Goal: Task Accomplishment & Management: Manage account settings

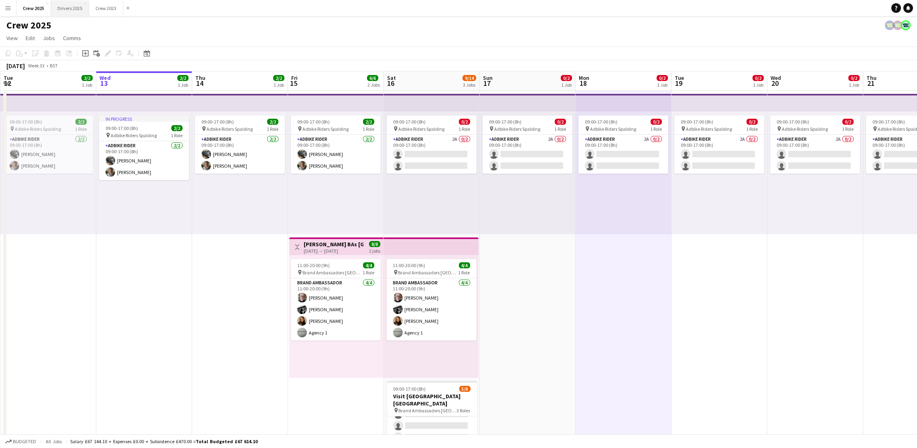
click at [54, 6] on button "Drivers 2025 Close" at bounding box center [70, 8] width 38 height 16
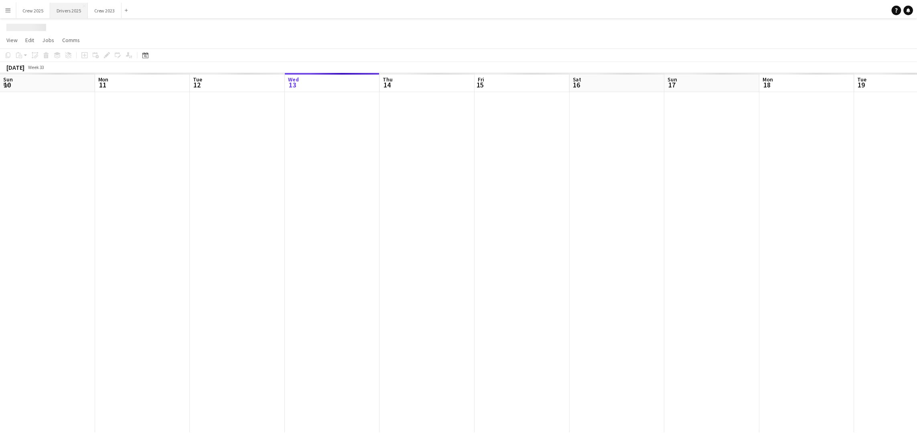
scroll to position [0, 191]
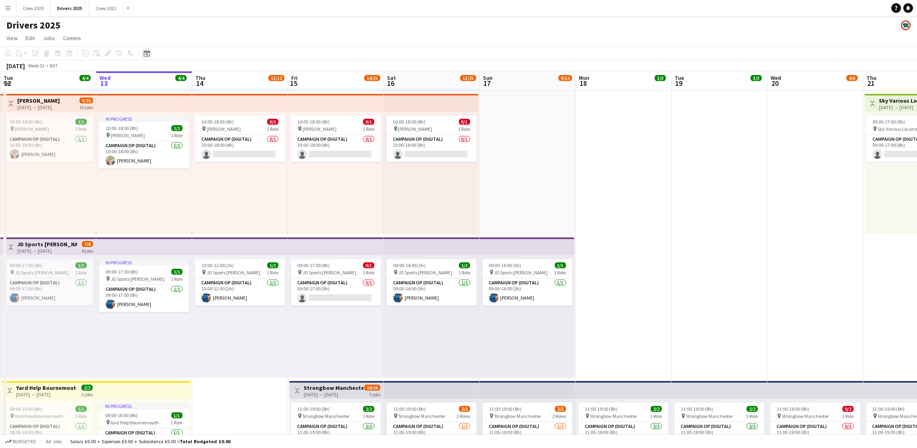
click at [144, 53] on icon at bounding box center [147, 53] width 6 height 6
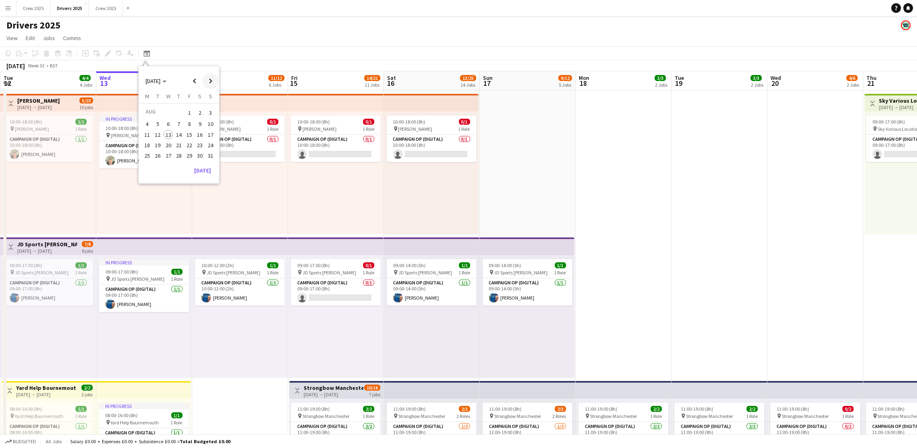
click at [213, 83] on span "Next month" at bounding box center [211, 81] width 16 height 16
click at [213, 82] on span "Next month" at bounding box center [211, 81] width 16 height 16
click at [158, 134] on span "7" at bounding box center [158, 133] width 10 height 10
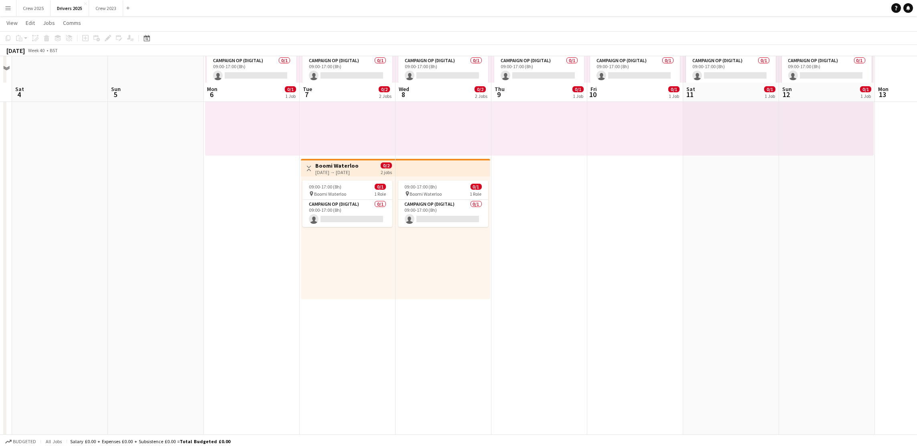
scroll to position [60, 0]
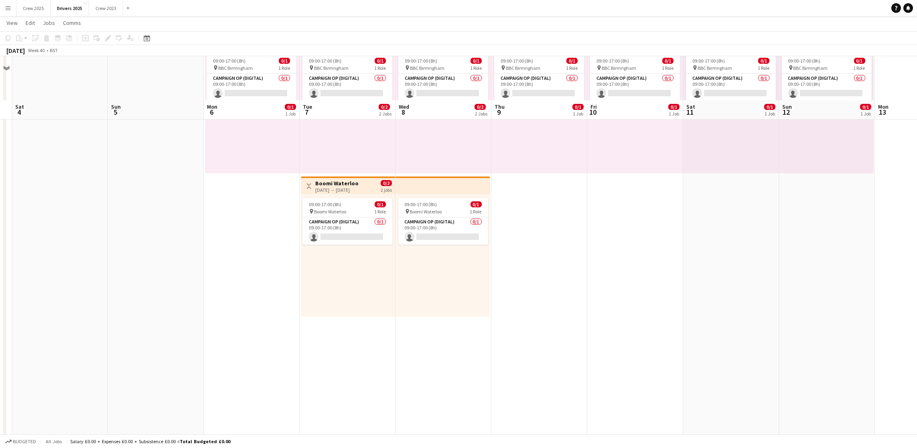
click at [352, 298] on div "09:00-17:00 (8h) 0/1 pin Boomi Waterloo 1 Role Campaign Op (Digital) 0/1 09:00-…" at bounding box center [348, 255] width 94 height 123
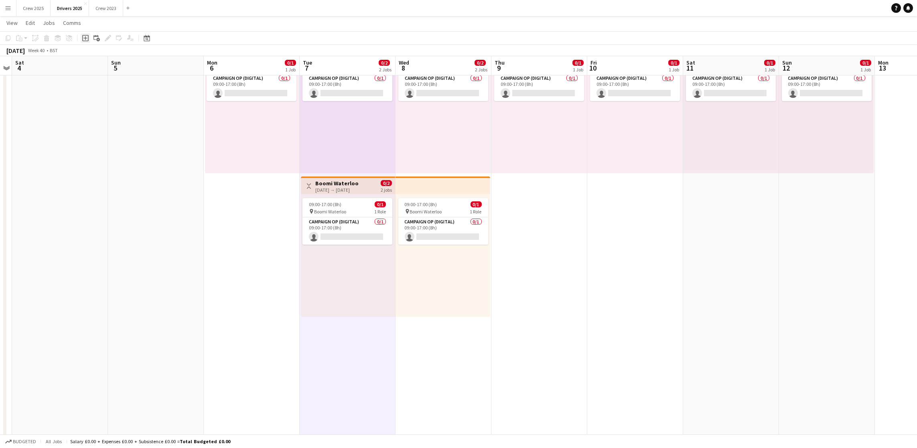
click at [82, 41] on icon "Add job" at bounding box center [85, 38] width 6 height 6
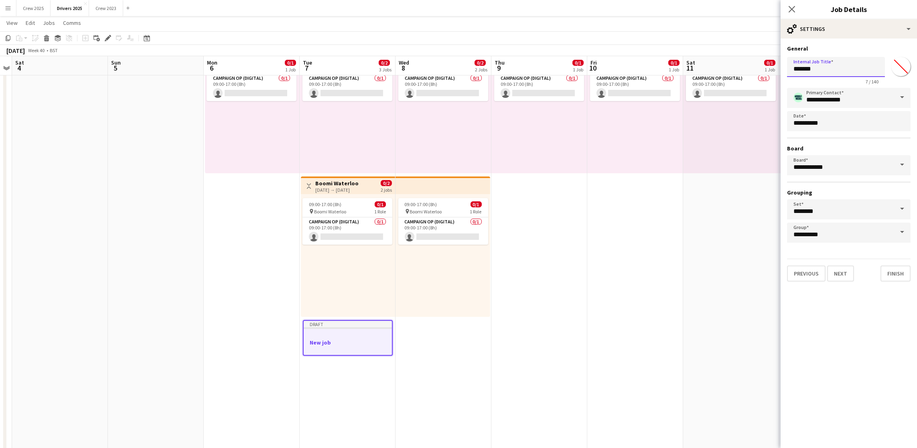
drag, startPoint x: 824, startPoint y: 71, endPoint x: 717, endPoint y: 59, distance: 108.1
drag, startPoint x: 849, startPoint y: 72, endPoint x: 767, endPoint y: 61, distance: 83.4
type input "**********"
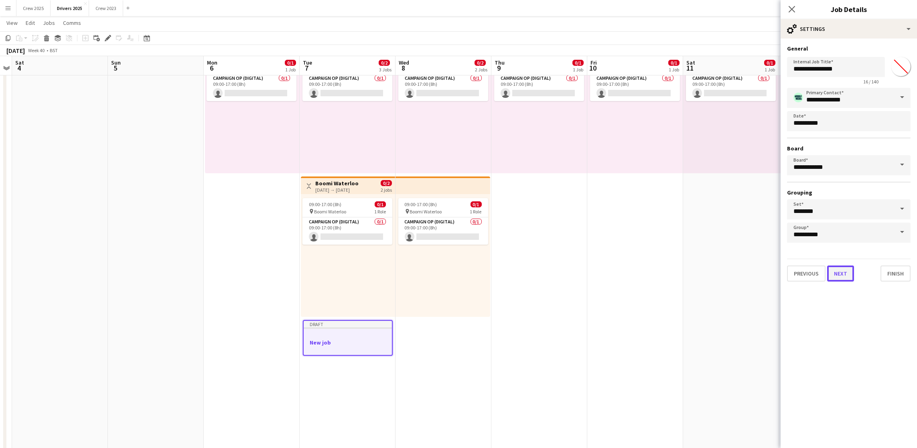
click at [845, 277] on button "Next" at bounding box center [840, 273] width 27 height 16
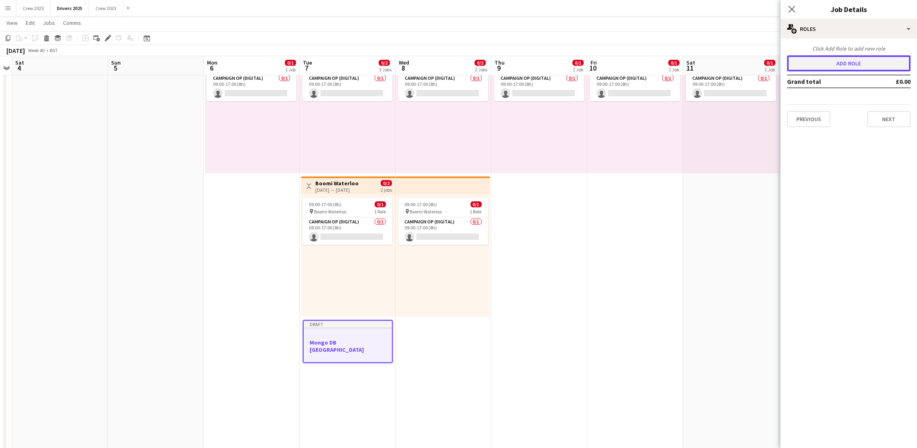
click at [861, 67] on button "Add role" at bounding box center [849, 63] width 124 height 16
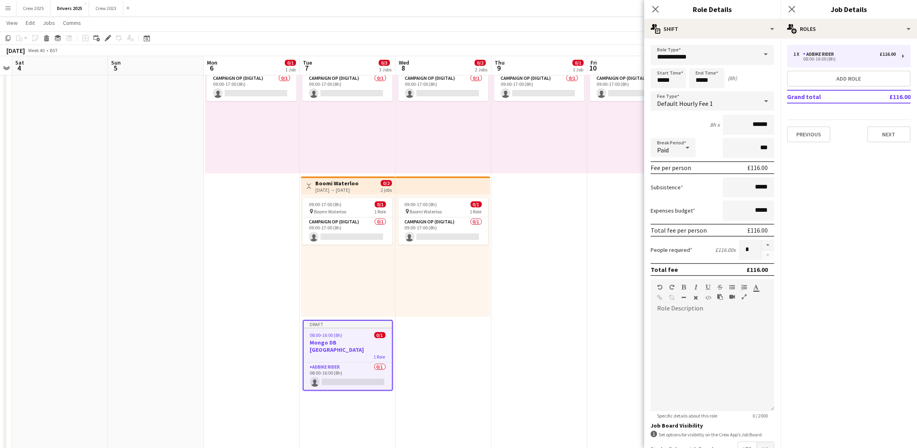
click at [757, 54] on span at bounding box center [765, 54] width 17 height 19
click at [724, 155] on span "Campaign Op (Digital)" at bounding box center [707, 155] width 101 height 8
type input "**********"
type input "*****"
drag, startPoint x: 677, startPoint y: 79, endPoint x: 598, endPoint y: 75, distance: 79.1
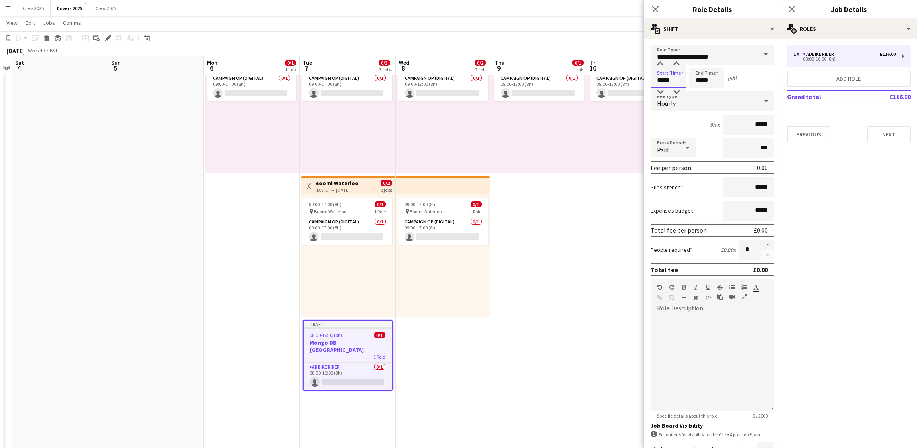
type input "*****"
click at [707, 101] on div "Hourly" at bounding box center [703, 100] width 107 height 19
click at [698, 168] on mat-option "No fee" at bounding box center [707, 164] width 114 height 20
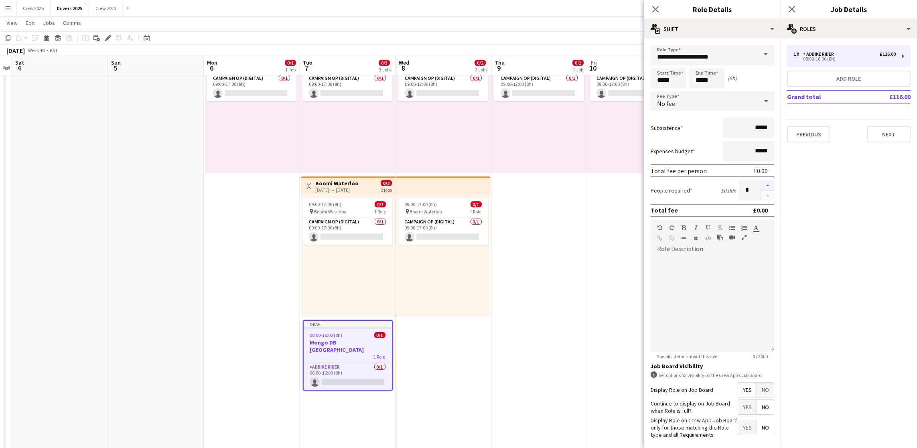
click at [761, 184] on button "button" at bounding box center [767, 185] width 13 height 10
type input "*"
click at [757, 397] on span "No" at bounding box center [765, 390] width 17 height 14
click at [881, 130] on button "Next" at bounding box center [888, 134] width 43 height 16
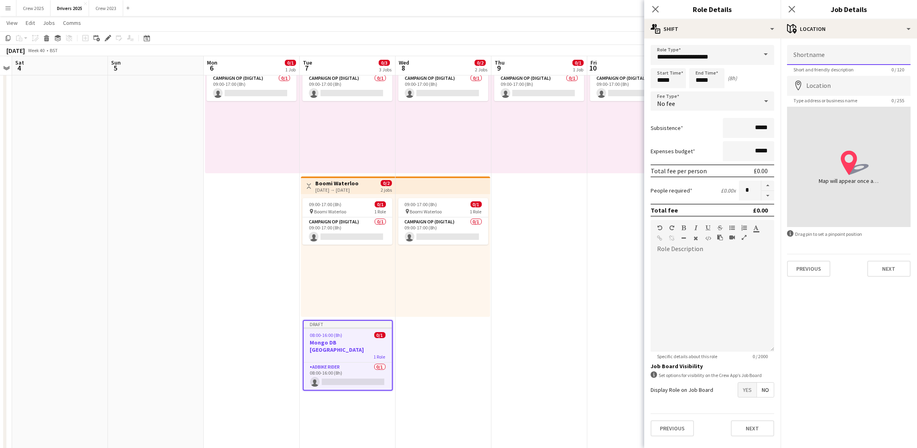
click at [870, 49] on input "Shortname" at bounding box center [849, 55] width 124 height 20
paste input "**********"
type input "**********"
click at [858, 91] on input "Location" at bounding box center [849, 86] width 124 height 20
type input "**********"
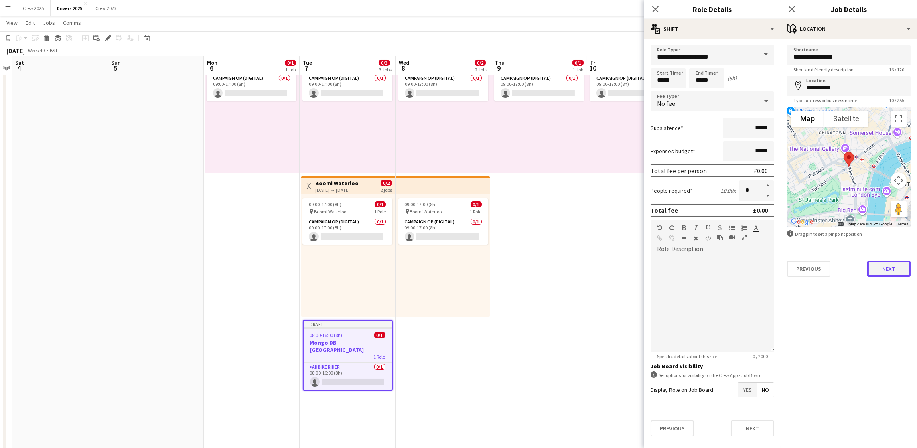
click at [881, 272] on button "Next" at bounding box center [888, 269] width 43 height 16
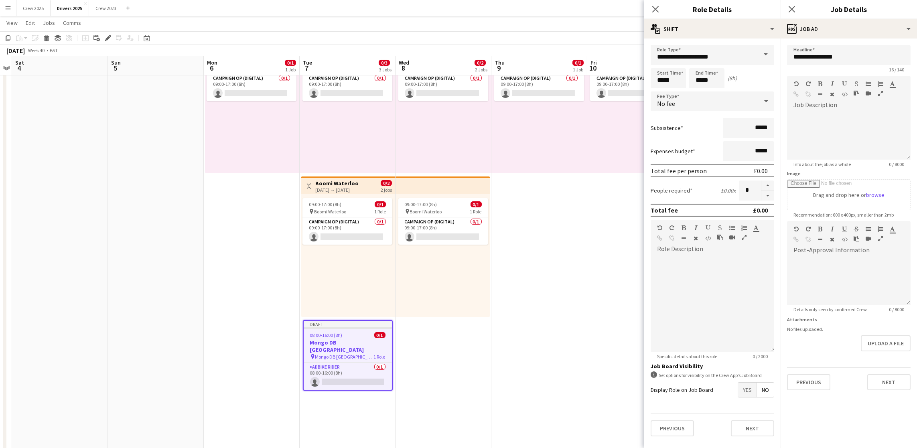
drag, startPoint x: 591, startPoint y: 269, endPoint x: 606, endPoint y: 267, distance: 14.5
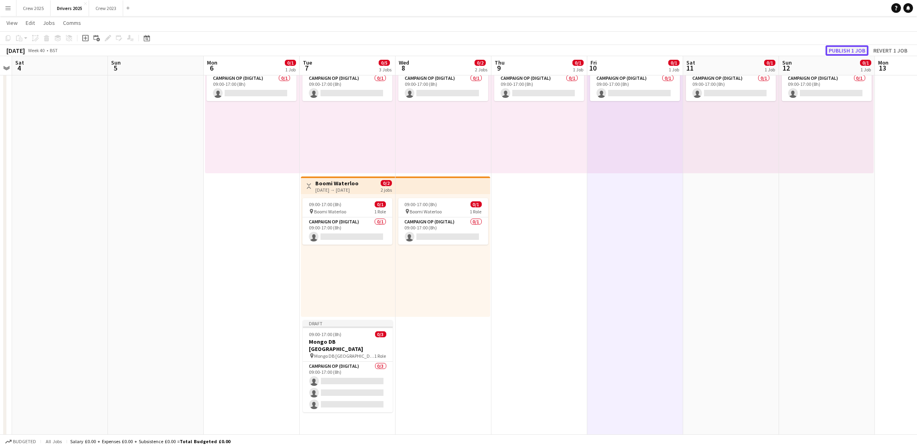
click at [855, 52] on button "Publish 1 job" at bounding box center [846, 50] width 43 height 10
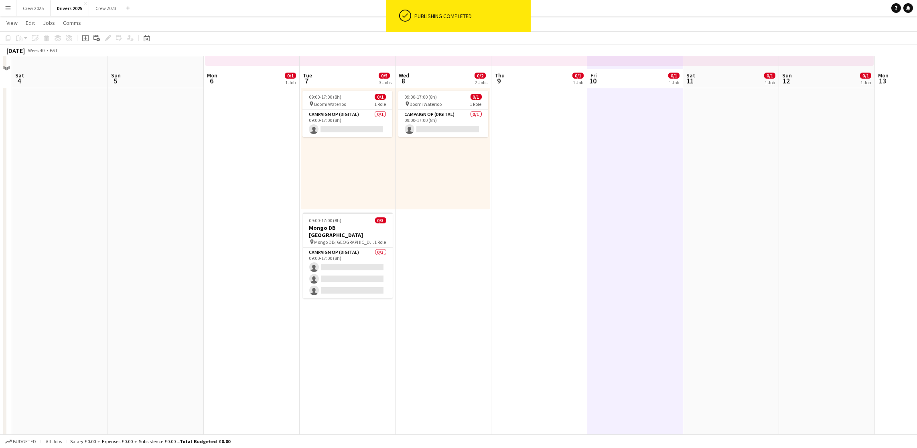
scroll to position [180, 0]
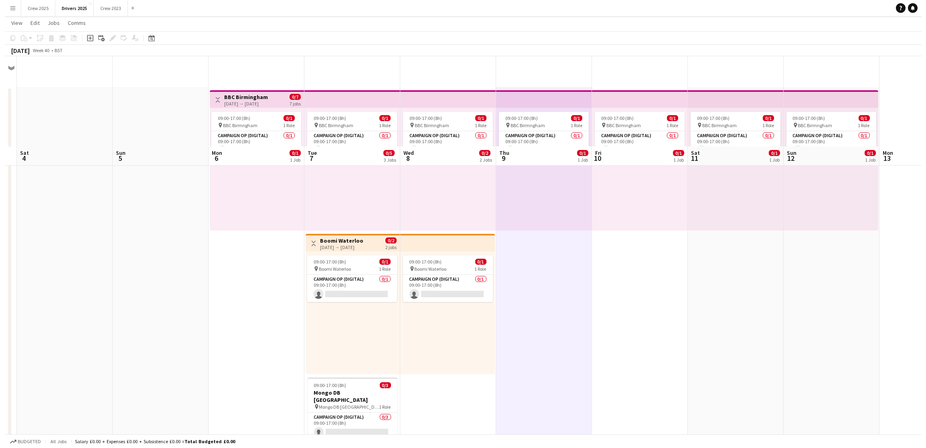
scroll to position [0, 0]
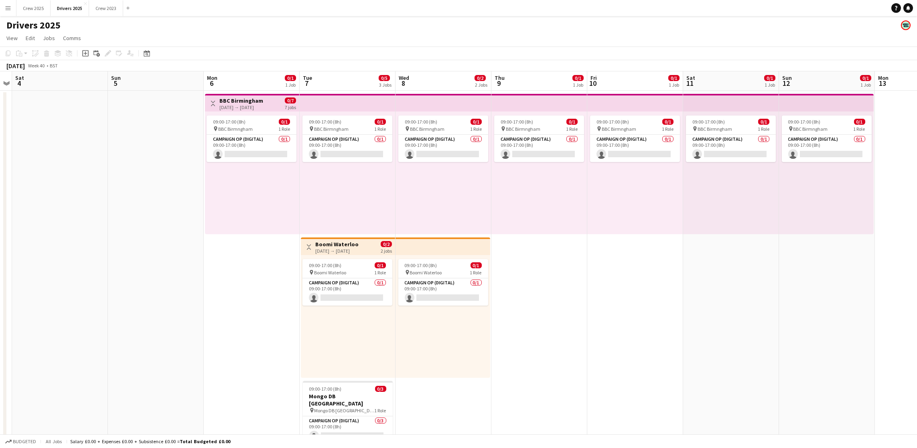
click at [5, 9] on app-icon "Menu" at bounding box center [8, 8] width 6 height 6
drag, startPoint x: 132, startPoint y: 49, endPoint x: 456, endPoint y: 136, distance: 335.9
click at [132, 49] on link "My Workforce" at bounding box center [121, 44] width 80 height 16
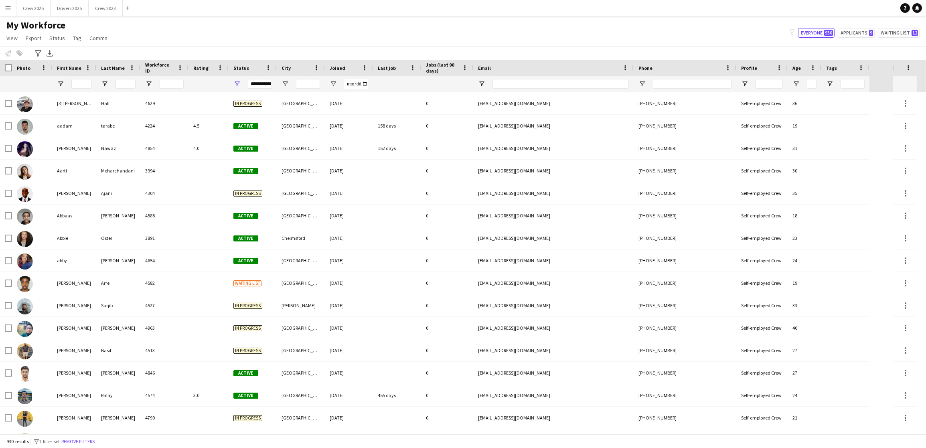
click at [516, 34] on div "My Workforce View Views Default view New view Update view Delete view Edit name…" at bounding box center [463, 32] width 926 height 27
click at [7, 10] on app-icon "Menu" at bounding box center [8, 8] width 6 height 6
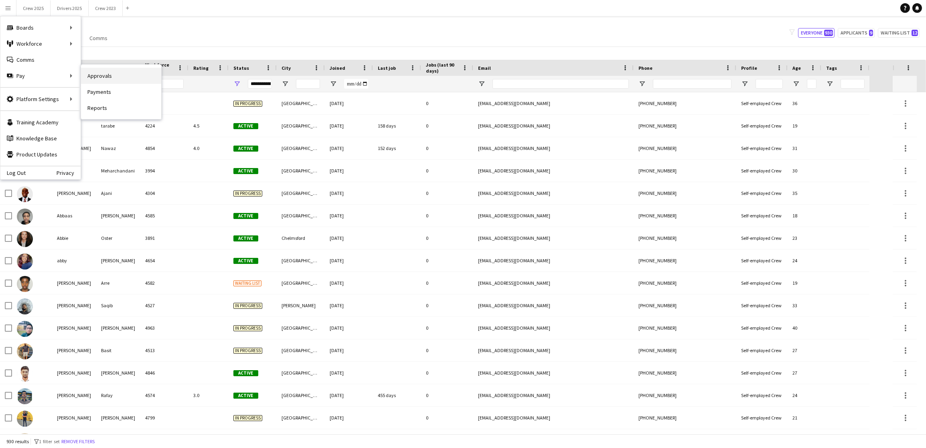
click at [95, 76] on link "Approvals" at bounding box center [121, 76] width 80 height 16
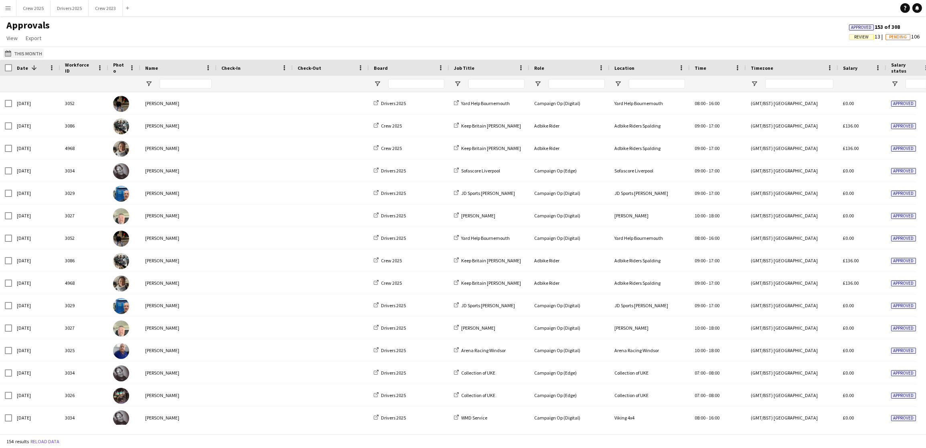
click at [33, 52] on button "This Month This Month" at bounding box center [23, 54] width 41 height 10
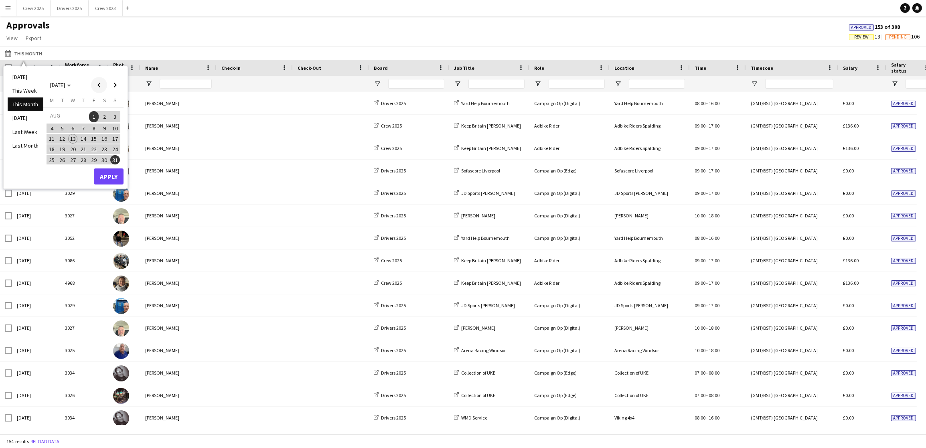
click at [99, 83] on span "Previous month" at bounding box center [99, 85] width 16 height 16
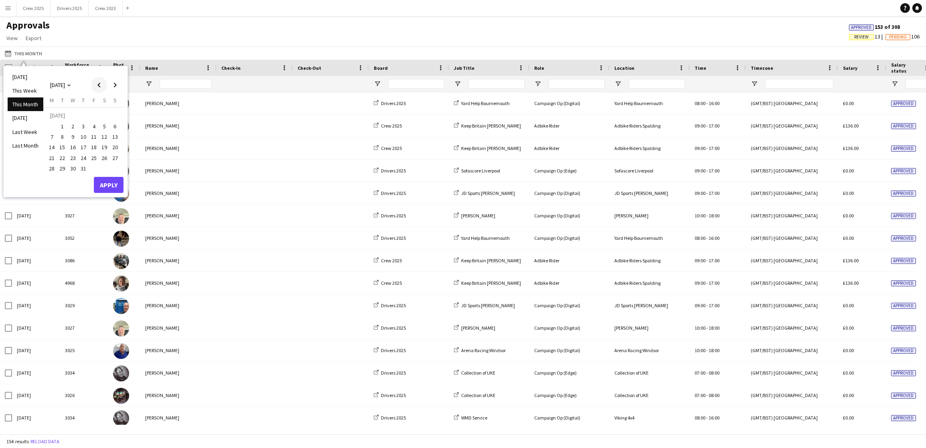
click at [99, 83] on span "Previous month" at bounding box center [99, 85] width 16 height 16
click at [185, 42] on div "Approvals View Customise view Customise filters Reset Filters Reset View Reset …" at bounding box center [463, 32] width 926 height 27
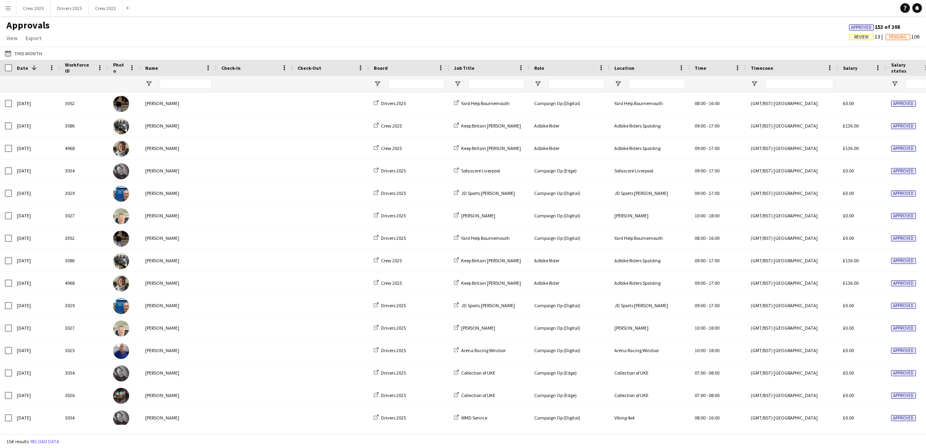
click at [2, 7] on button "Menu" at bounding box center [8, 8] width 16 height 16
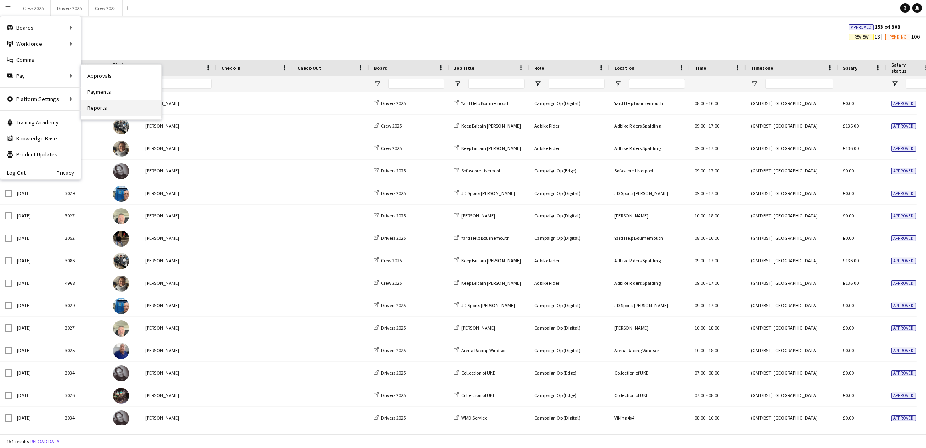
click at [115, 107] on link "Reports" at bounding box center [121, 108] width 80 height 16
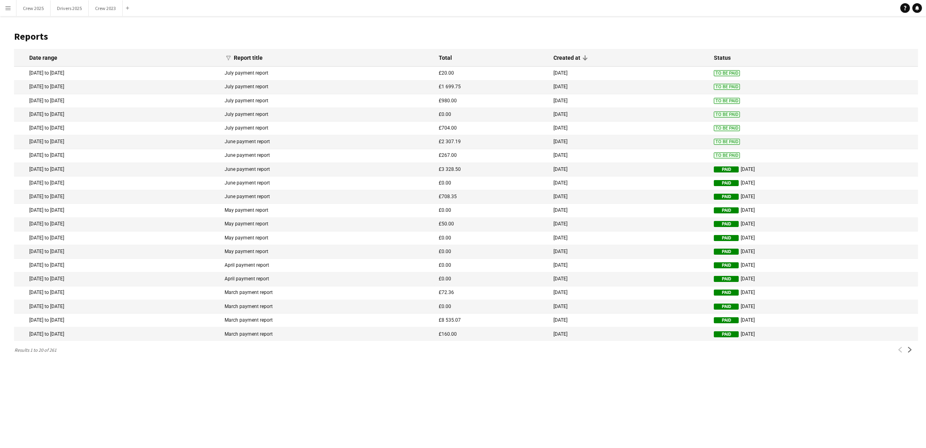
click at [454, 43] on header "Reports" at bounding box center [466, 36] width 904 height 25
click at [5, 7] on app-icon "Menu" at bounding box center [8, 8] width 6 height 6
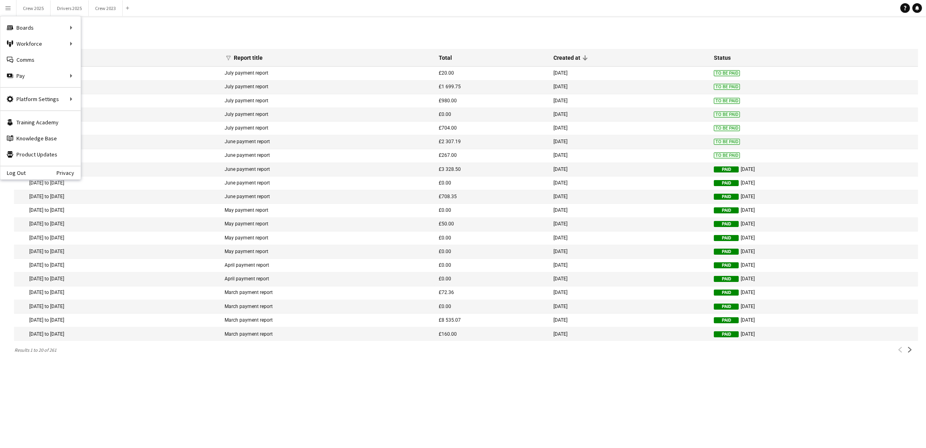
click at [259, 40] on h1 "Reports" at bounding box center [466, 36] width 904 height 12
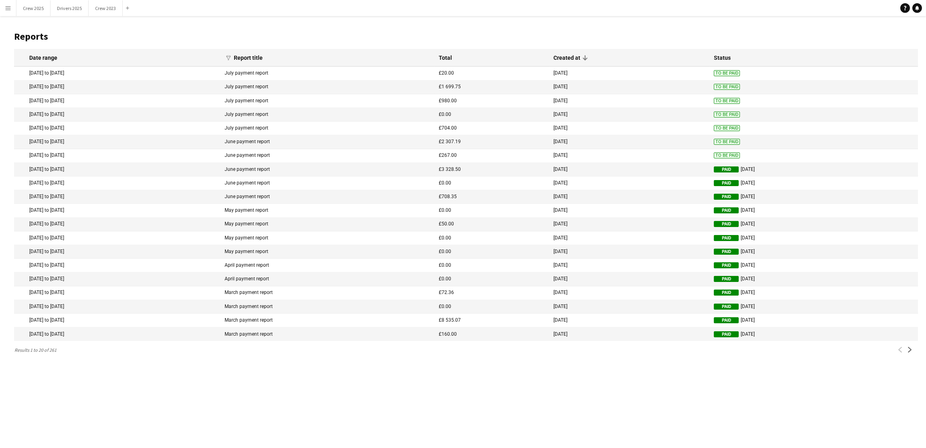
click at [10, 5] on app-icon "Menu" at bounding box center [8, 8] width 6 height 6
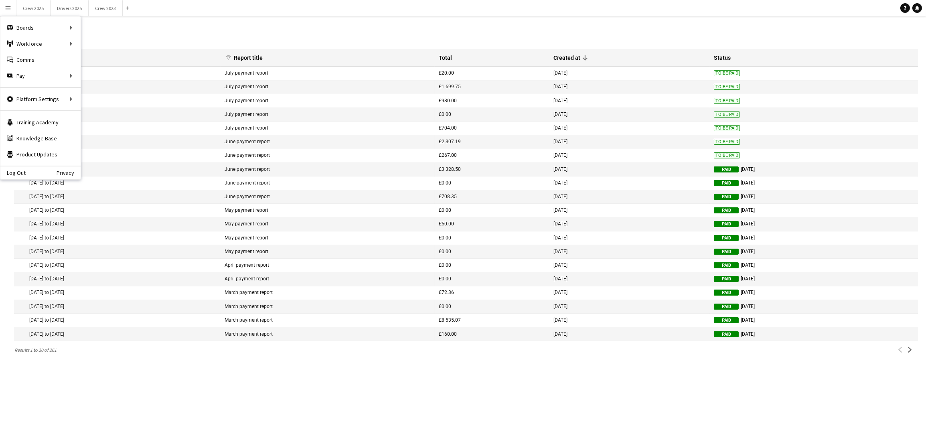
click at [223, 29] on header "Reports" at bounding box center [466, 36] width 904 height 25
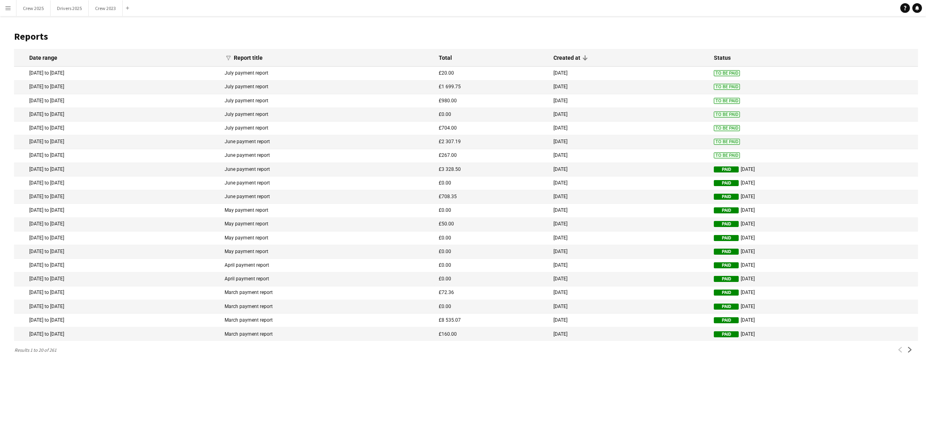
click at [716, 158] on span "To Be Paid" at bounding box center [727, 155] width 26 height 6
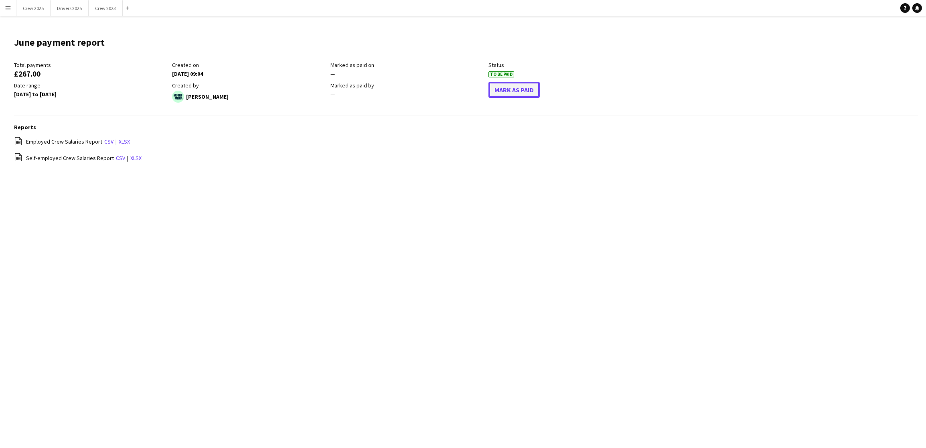
click at [528, 91] on button "Mark As Paid" at bounding box center [513, 90] width 51 height 16
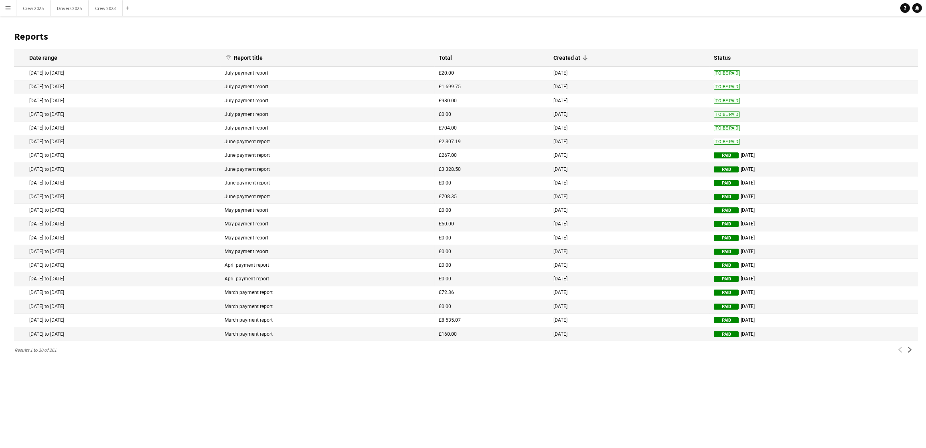
click at [717, 145] on span "To Be Paid" at bounding box center [727, 142] width 26 height 6
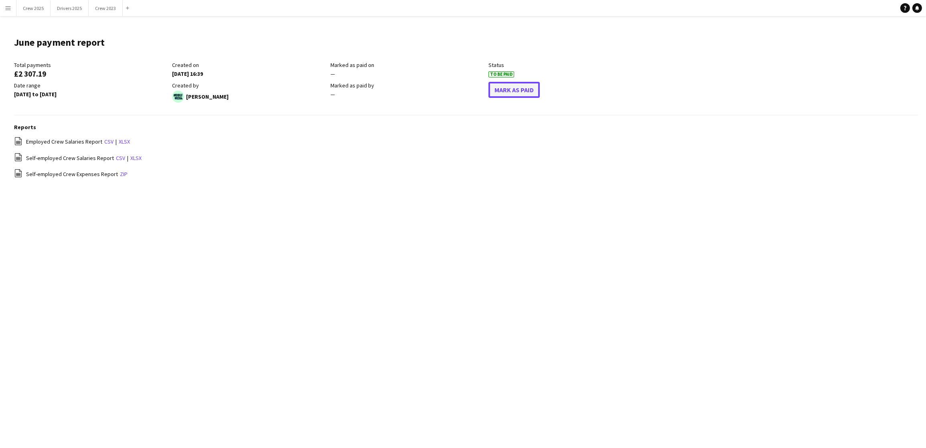
click at [507, 93] on button "Mark As Paid" at bounding box center [513, 90] width 51 height 16
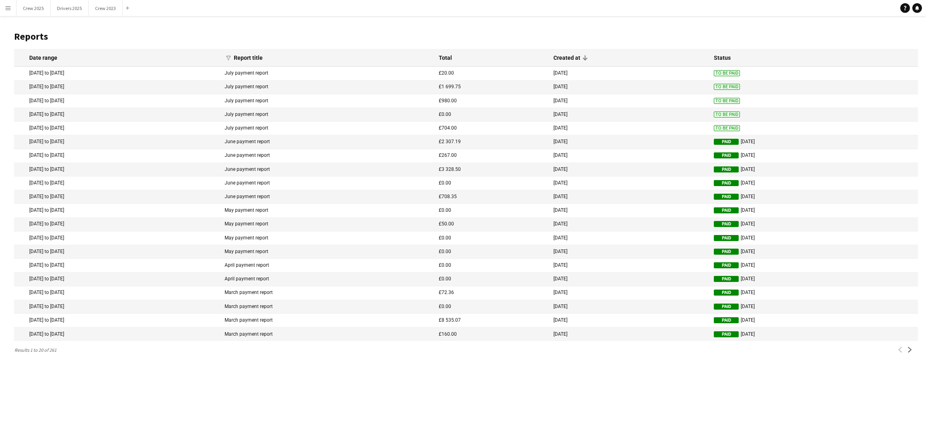
click at [714, 130] on span "To Be Paid" at bounding box center [727, 128] width 26 height 6
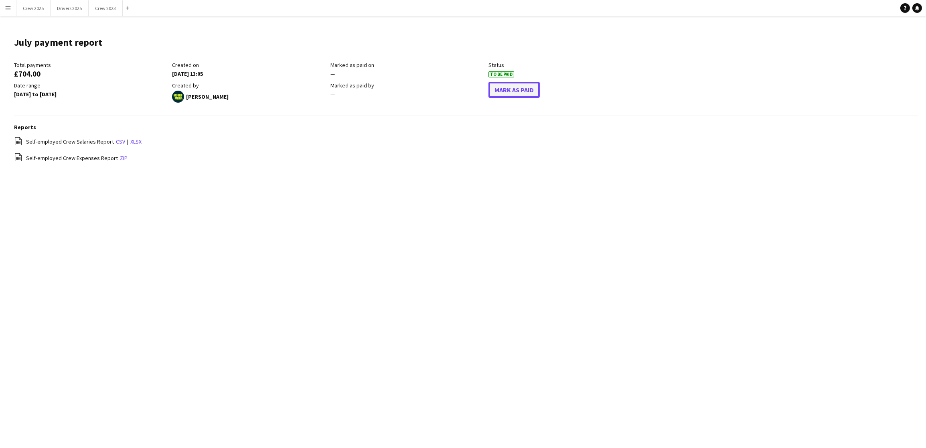
click at [510, 92] on button "Mark As Paid" at bounding box center [513, 90] width 51 height 16
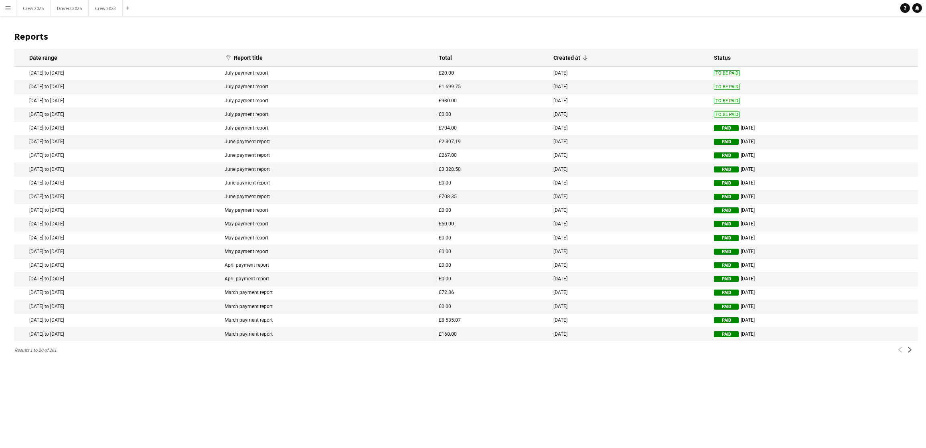
click at [714, 117] on span "To Be Paid" at bounding box center [727, 114] width 26 height 6
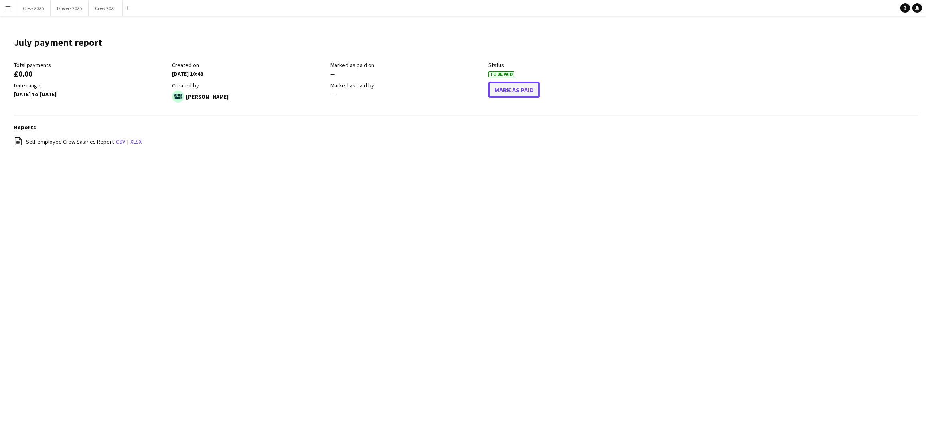
click at [502, 88] on button "Mark As Paid" at bounding box center [513, 90] width 51 height 16
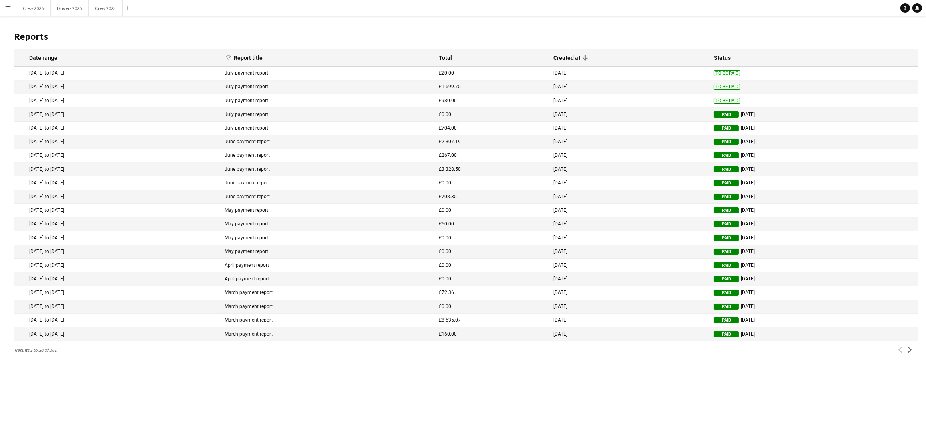
click at [714, 103] on span "To Be Paid" at bounding box center [727, 101] width 26 height 6
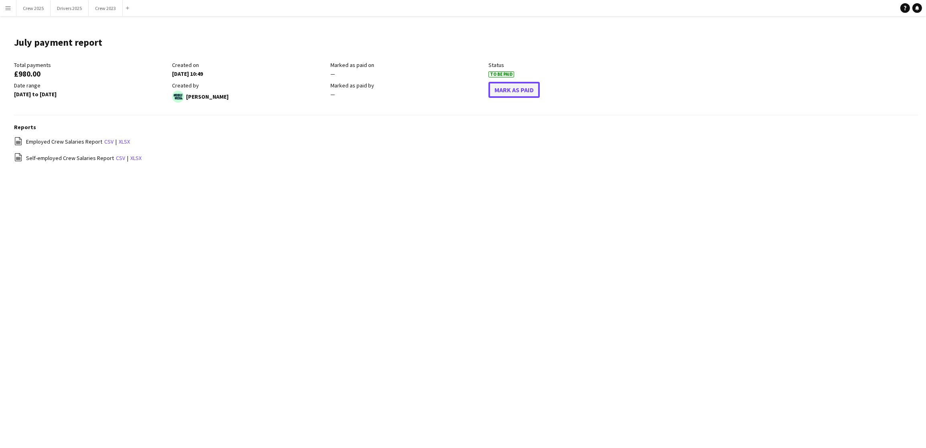
click at [504, 84] on button "Mark As Paid" at bounding box center [513, 90] width 51 height 16
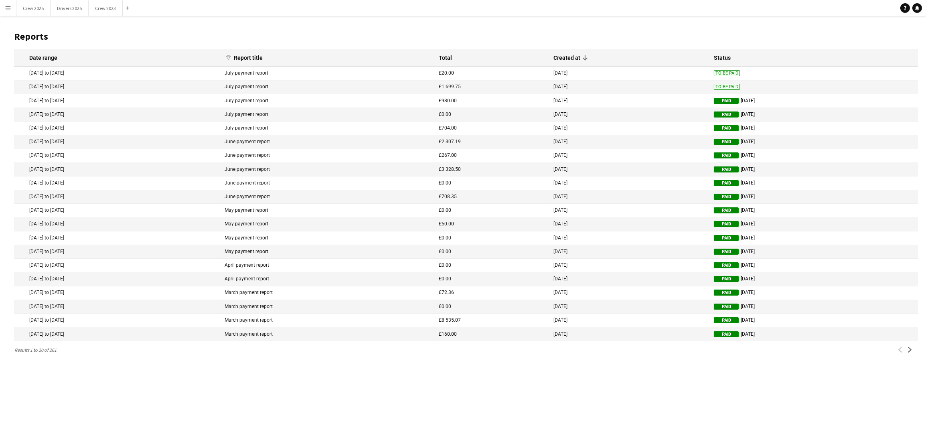
click at [714, 86] on span "To Be Paid" at bounding box center [727, 87] width 26 height 6
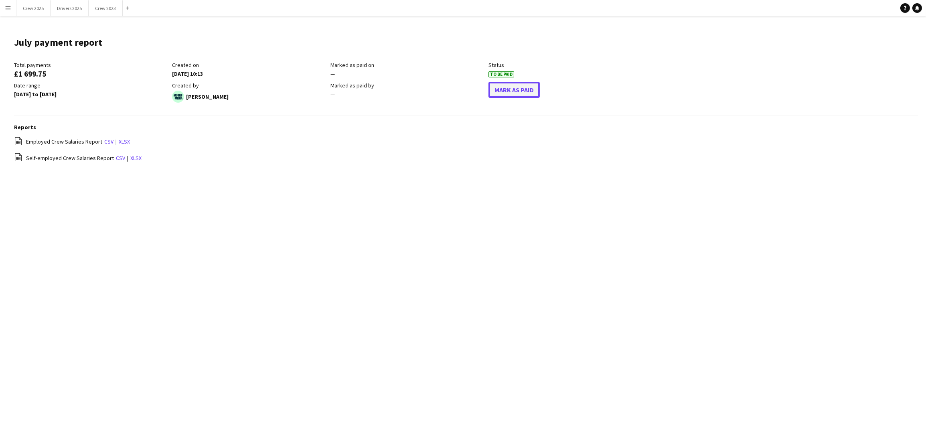
click at [509, 87] on button "Mark As Paid" at bounding box center [513, 90] width 51 height 16
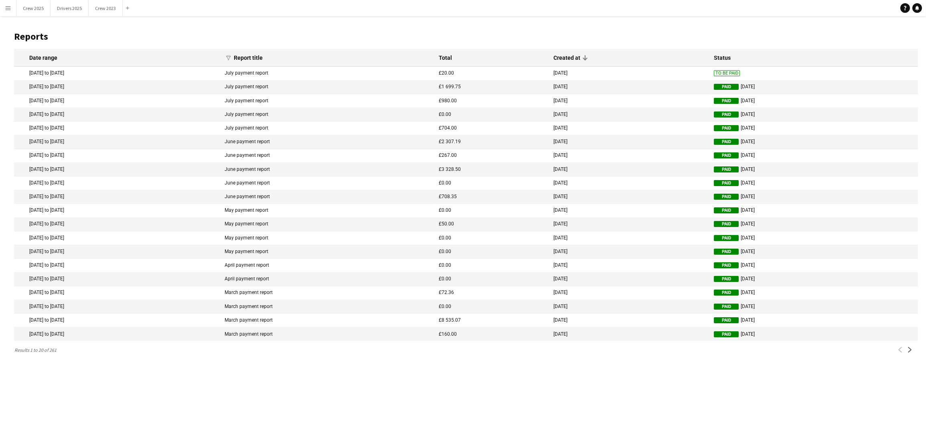
click at [185, 29] on header "Reports" at bounding box center [466, 36] width 904 height 25
click at [6, 10] on app-icon "Menu" at bounding box center [8, 8] width 6 height 6
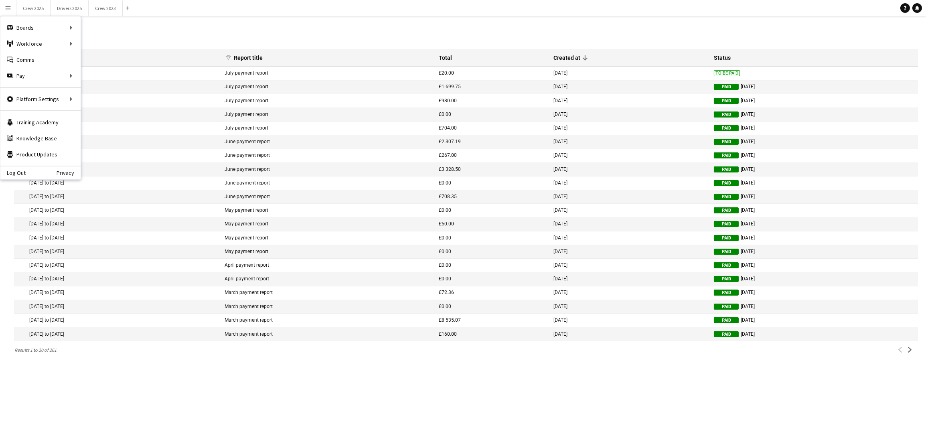
click at [269, 29] on header "Reports" at bounding box center [466, 36] width 904 height 25
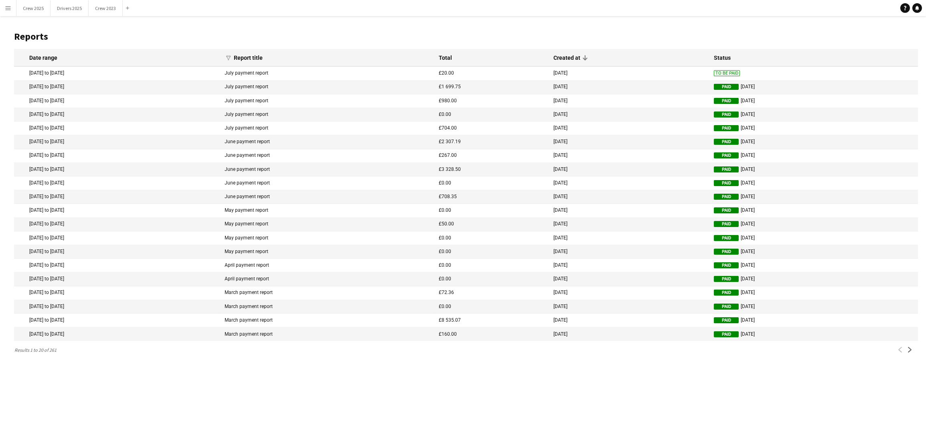
click at [10, 7] on app-icon "Menu" at bounding box center [8, 8] width 6 height 6
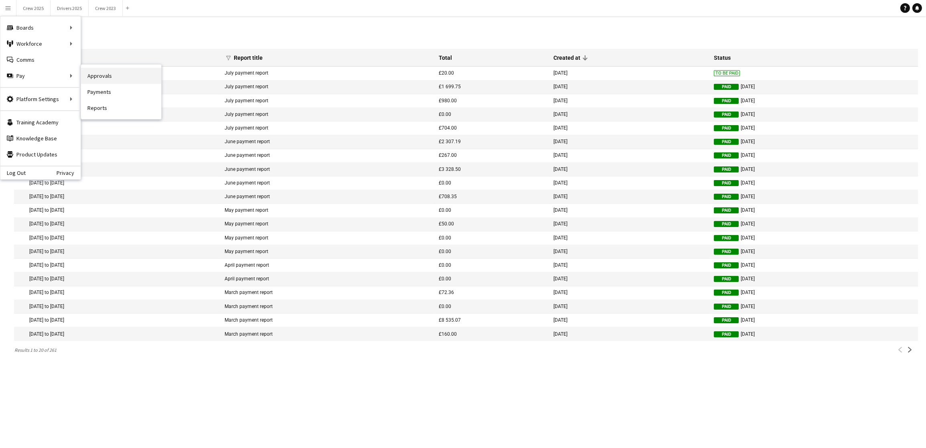
click at [102, 76] on link "Approvals" at bounding box center [121, 76] width 80 height 16
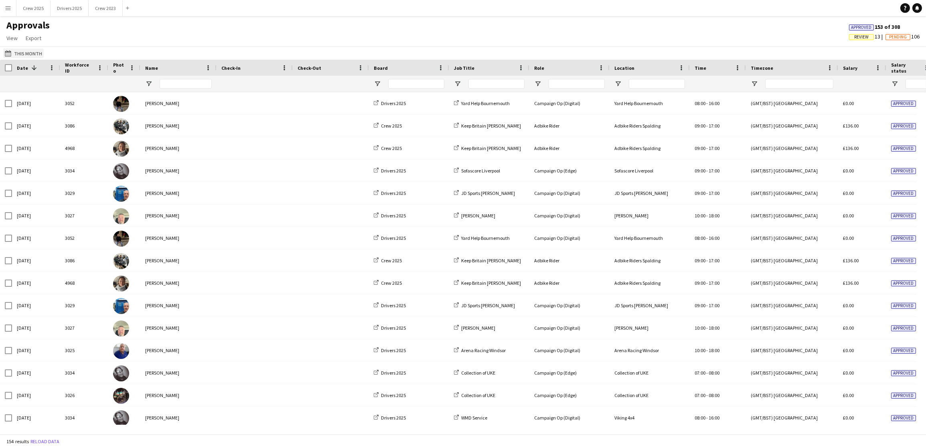
click at [24, 52] on button "This Month This Month" at bounding box center [23, 54] width 41 height 10
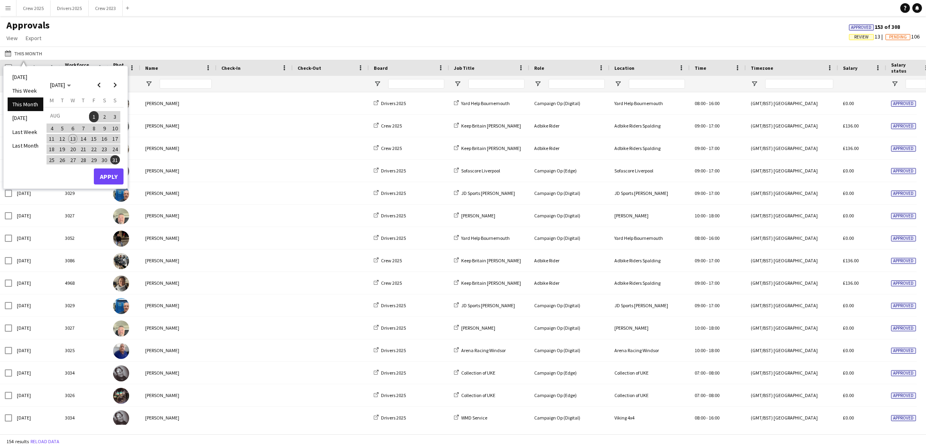
click at [90, 84] on div "[DATE] [DATE]" at bounding box center [84, 85] width 80 height 16
click at [97, 84] on span "Previous month" at bounding box center [99, 85] width 16 height 16
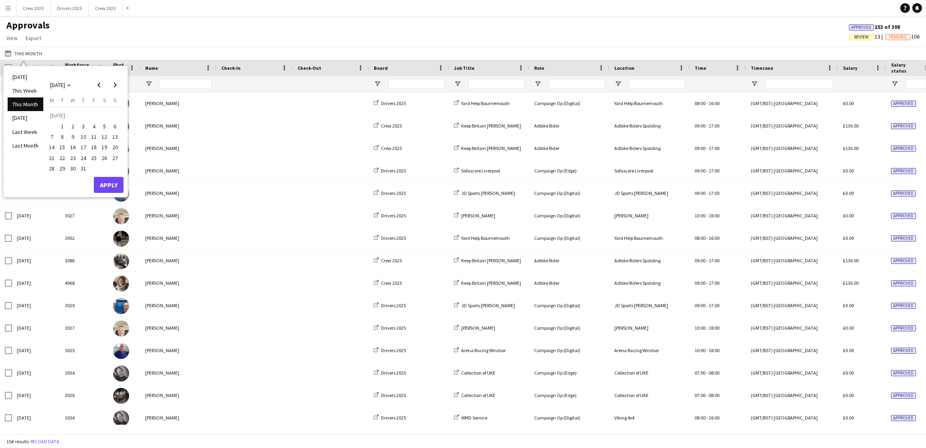
click at [50, 169] on span "28" at bounding box center [52, 169] width 10 height 10
click at [116, 88] on span "Next month" at bounding box center [115, 85] width 16 height 16
click at [117, 117] on span "3" at bounding box center [115, 116] width 10 height 11
click at [107, 174] on button "Apply" at bounding box center [109, 176] width 30 height 16
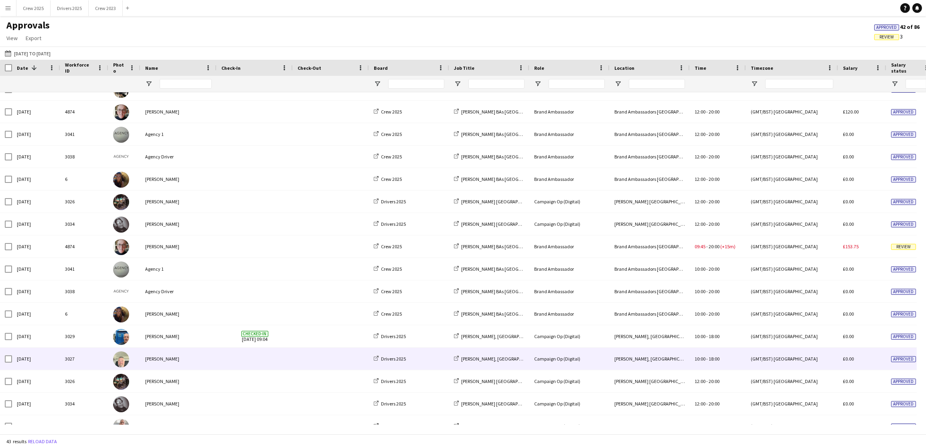
scroll to position [332, 0]
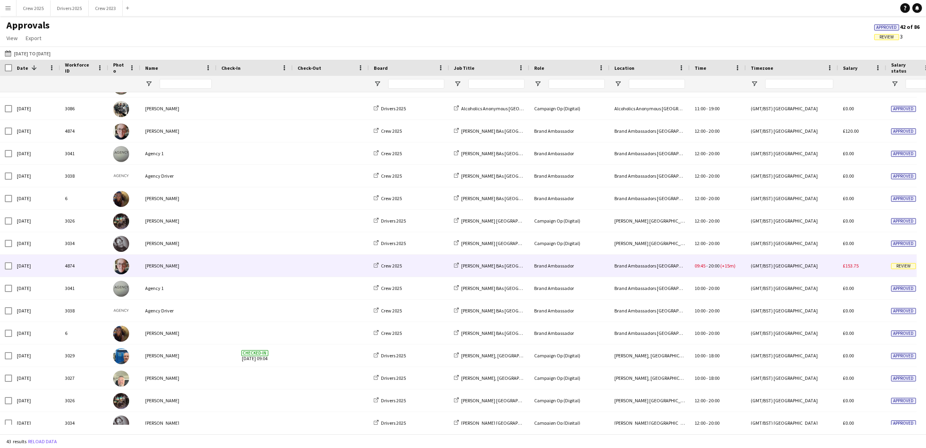
click at [159, 263] on div "[PERSON_NAME]" at bounding box center [178, 266] width 76 height 22
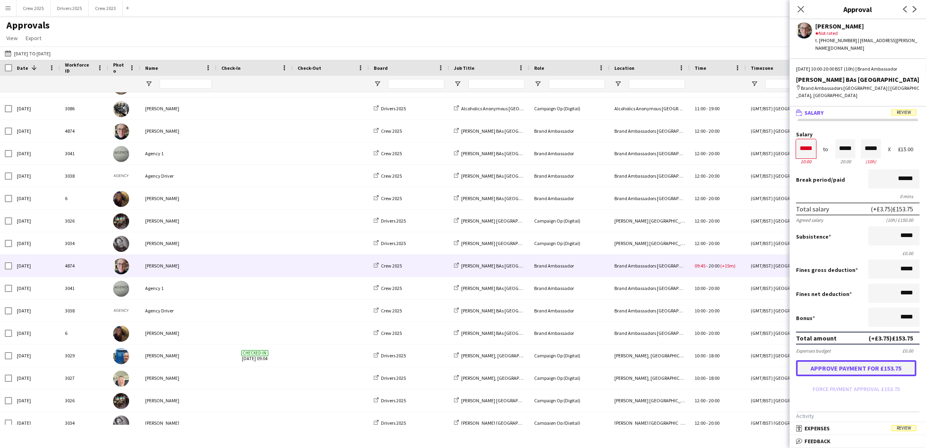
click at [889, 368] on button "Approve payment for £153.75" at bounding box center [856, 368] width 120 height 16
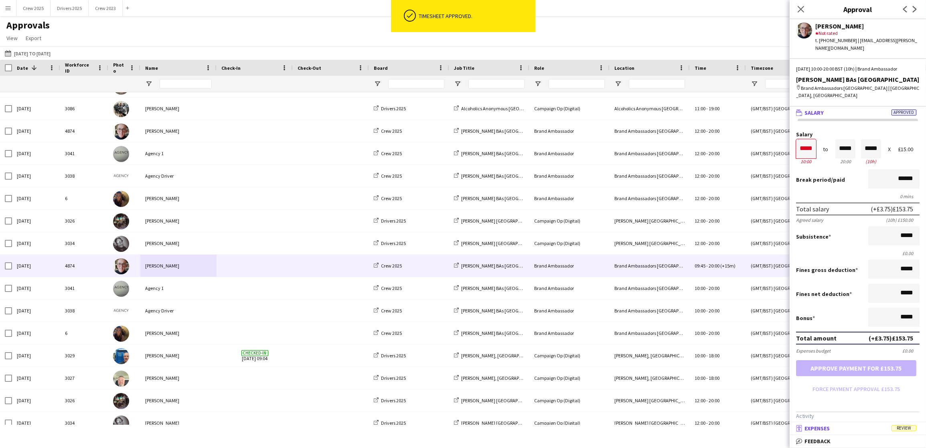
click at [855, 429] on mat-panel-title "receipt Expenses Review" at bounding box center [856, 428] width 133 height 7
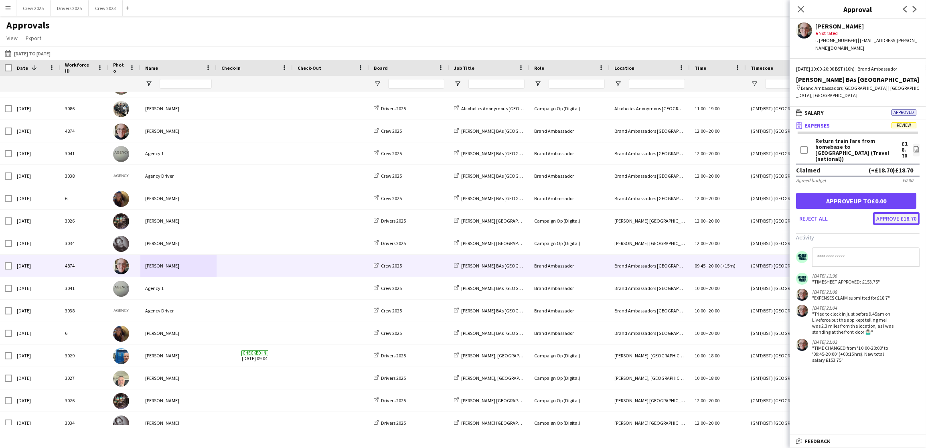
click at [897, 212] on button "Approve £18.70" at bounding box center [896, 218] width 47 height 13
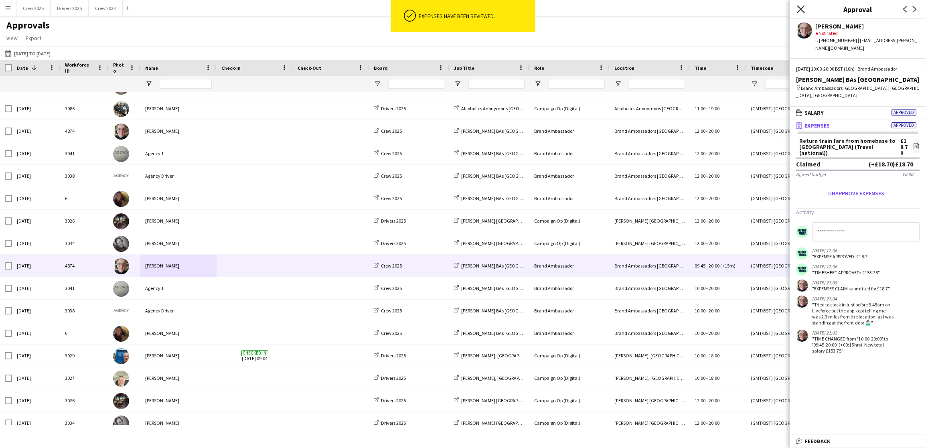
click at [797, 8] on icon "Close pop-in" at bounding box center [801, 9] width 8 height 8
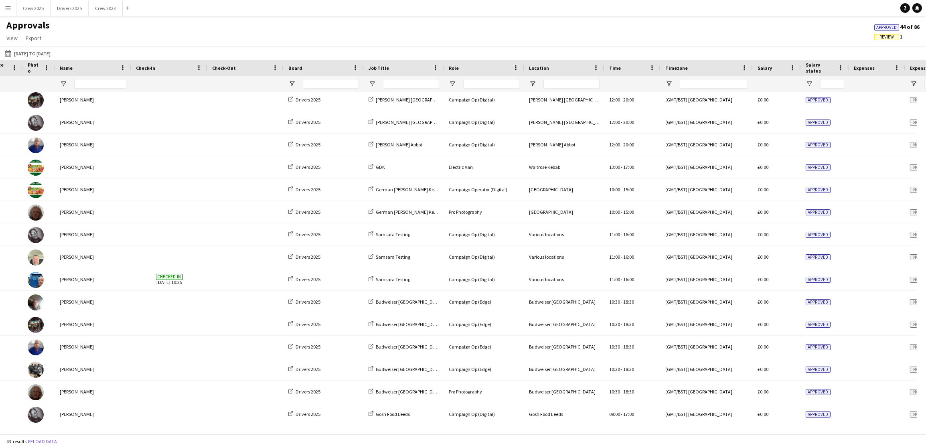
scroll to position [0, 0]
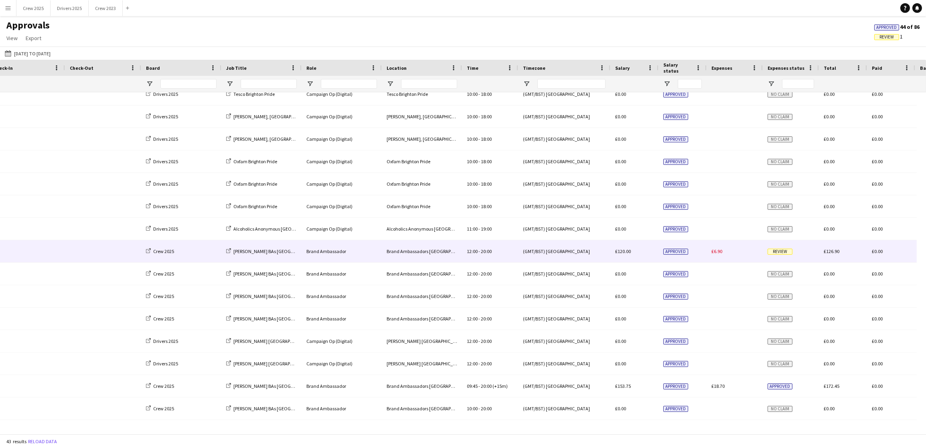
click at [619, 252] on span "£120.00" at bounding box center [623, 251] width 16 height 6
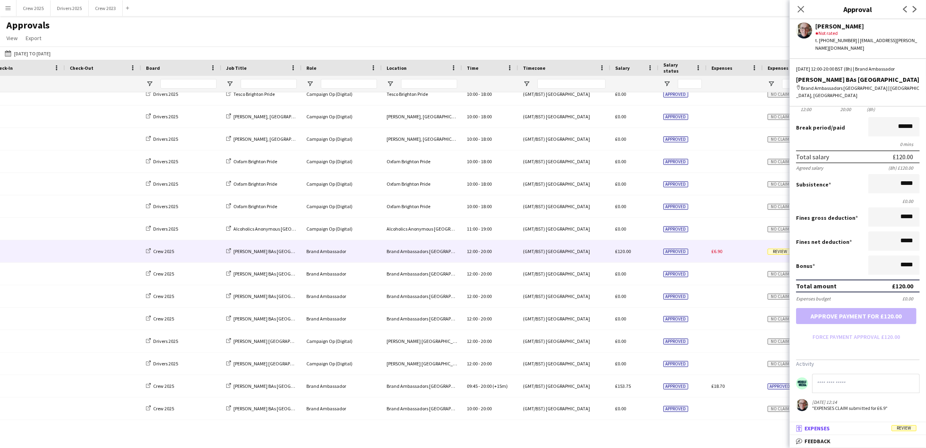
click at [841, 428] on mat-panel-title "receipt Expenses Review" at bounding box center [856, 428] width 133 height 7
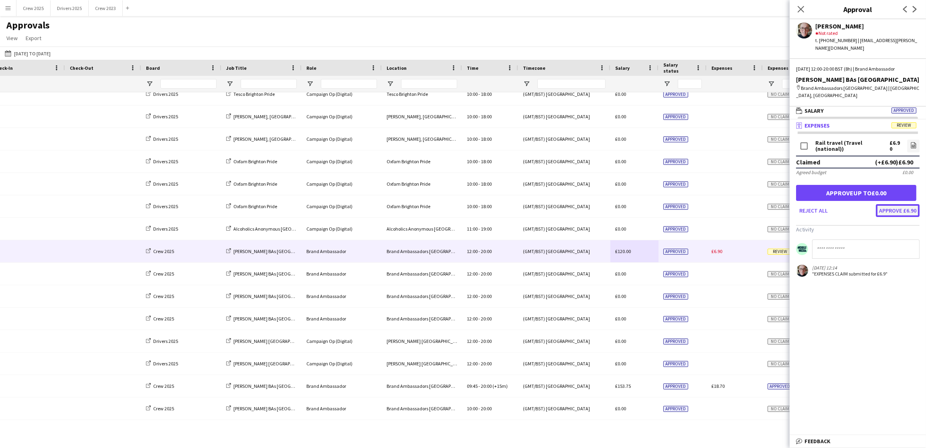
click at [894, 209] on button "Approve £6.90" at bounding box center [898, 210] width 44 height 13
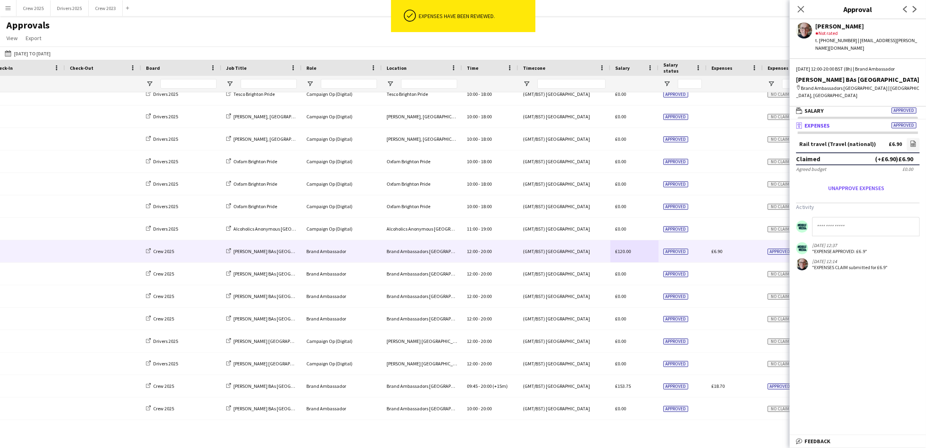
click at [692, 16] on app-navbar "Menu Boards Boards Boards All jobs Status Workforce Workforce My Workforce Recr…" at bounding box center [463, 8] width 926 height 16
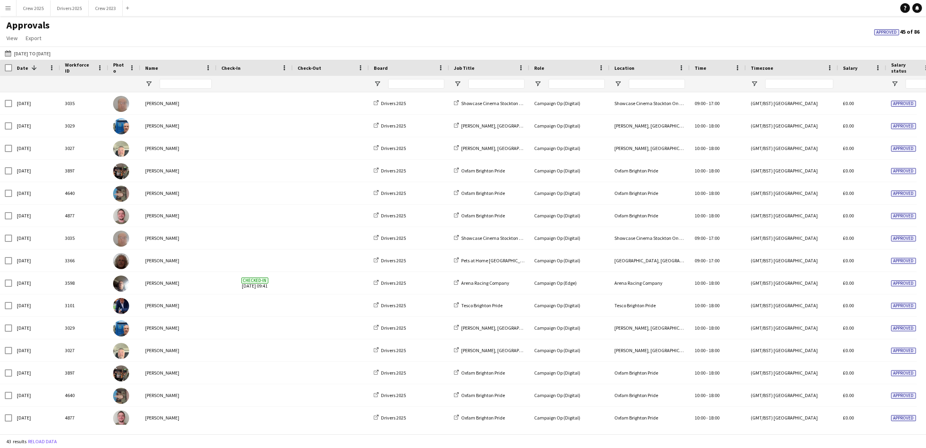
click at [6, 8] on app-icon "Menu" at bounding box center [8, 8] width 6 height 6
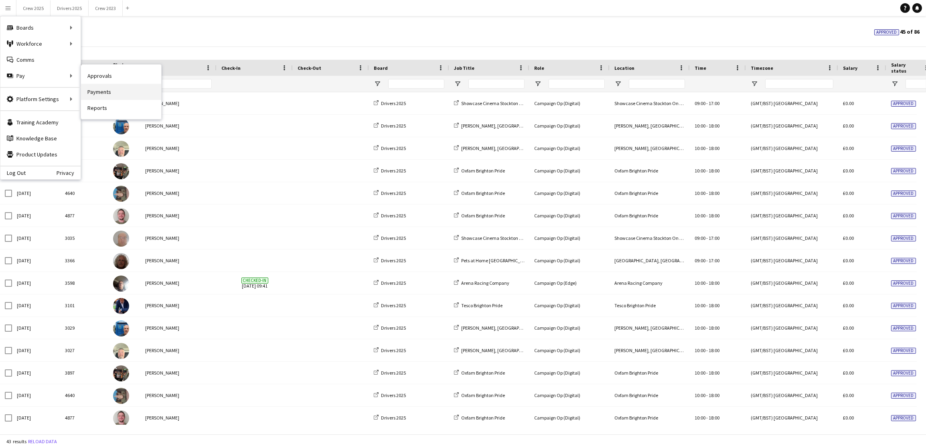
click at [121, 87] on link "Payments" at bounding box center [121, 92] width 80 height 16
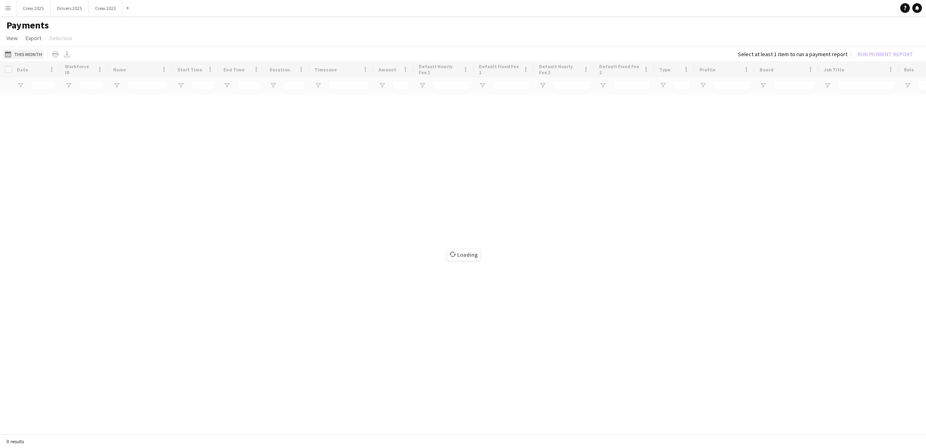
click at [31, 54] on button "This Month This Month" at bounding box center [23, 54] width 41 height 10
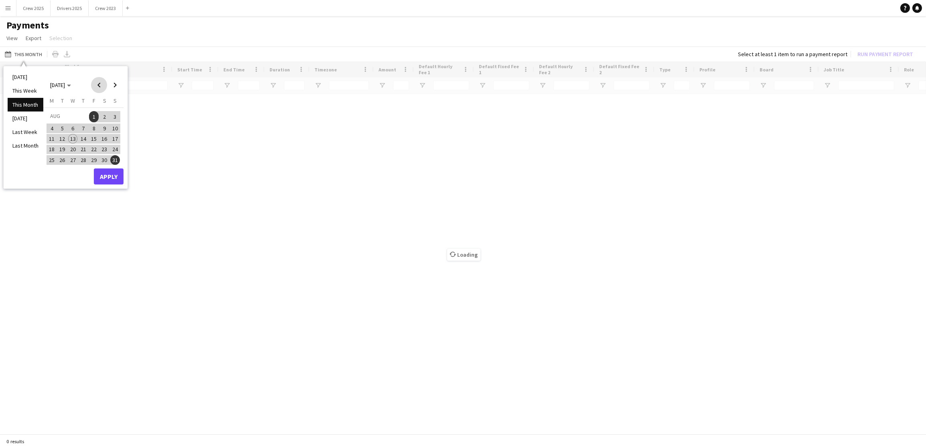
click at [97, 81] on span "Previous month" at bounding box center [99, 85] width 16 height 16
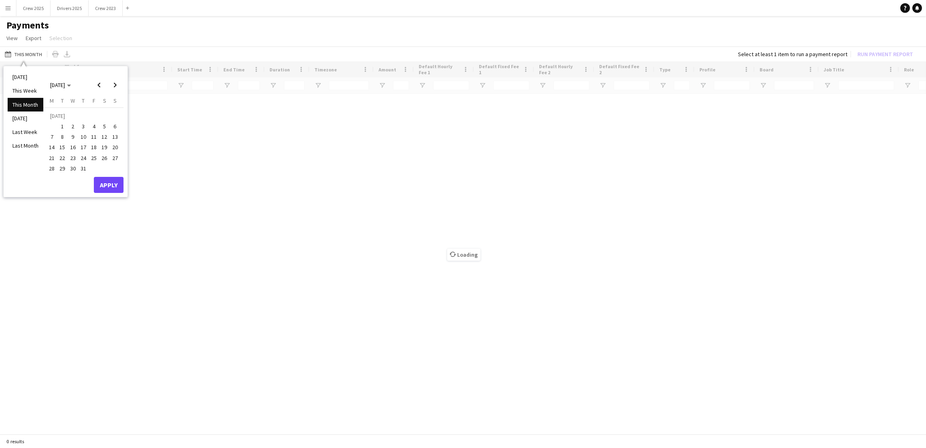
click at [49, 166] on span "28" at bounding box center [52, 169] width 10 height 10
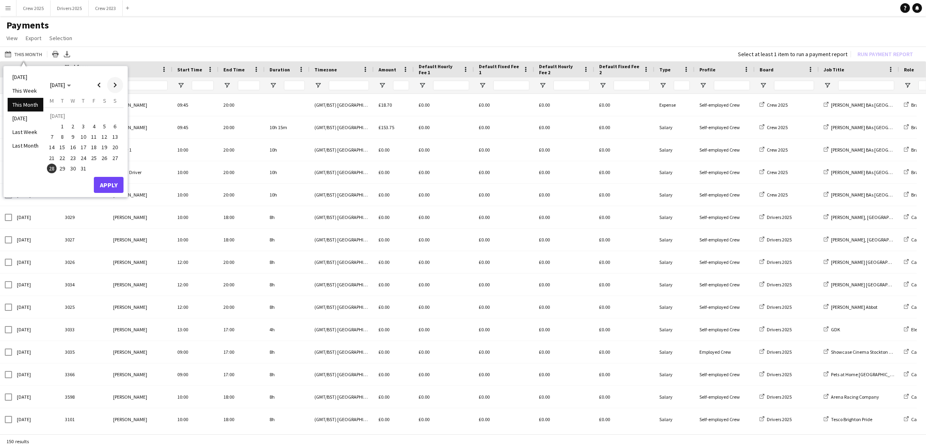
click at [117, 86] on span "Next month" at bounding box center [115, 85] width 16 height 16
click at [118, 118] on span "3" at bounding box center [115, 116] width 10 height 11
click at [112, 176] on button "Apply" at bounding box center [109, 176] width 30 height 16
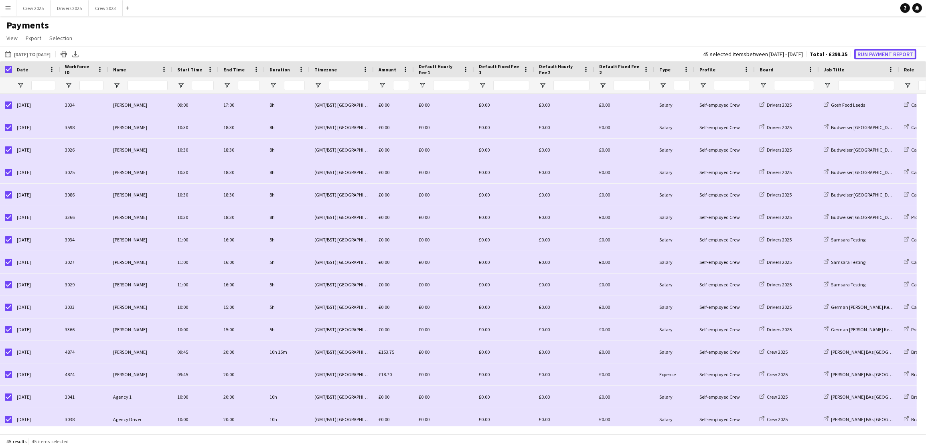
click at [876, 55] on button "Run Payment Report" at bounding box center [885, 54] width 62 height 10
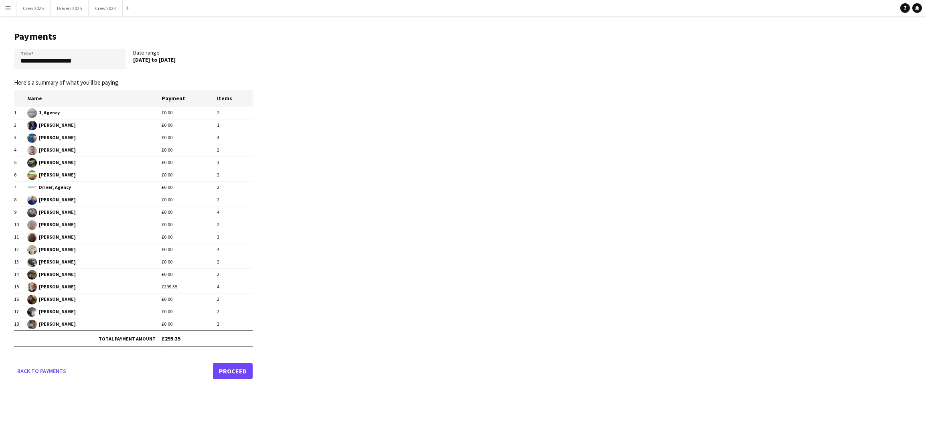
click at [234, 369] on link "Proceed" at bounding box center [233, 371] width 40 height 16
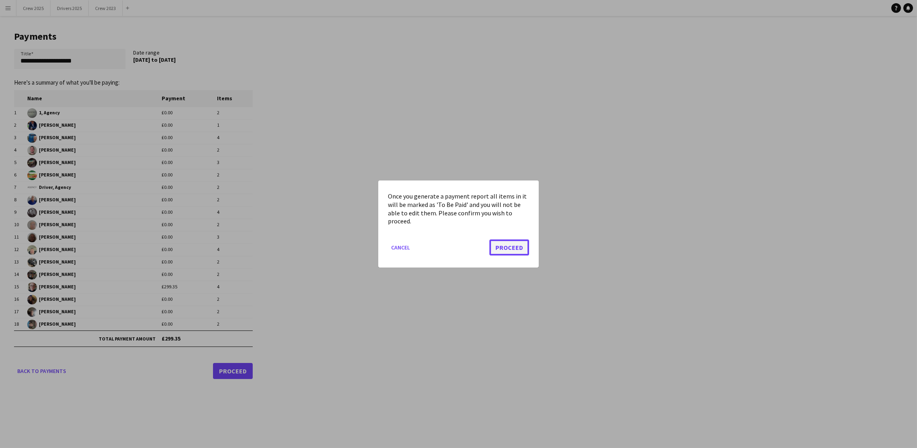
click at [511, 247] on button "Proceed" at bounding box center [509, 247] width 40 height 16
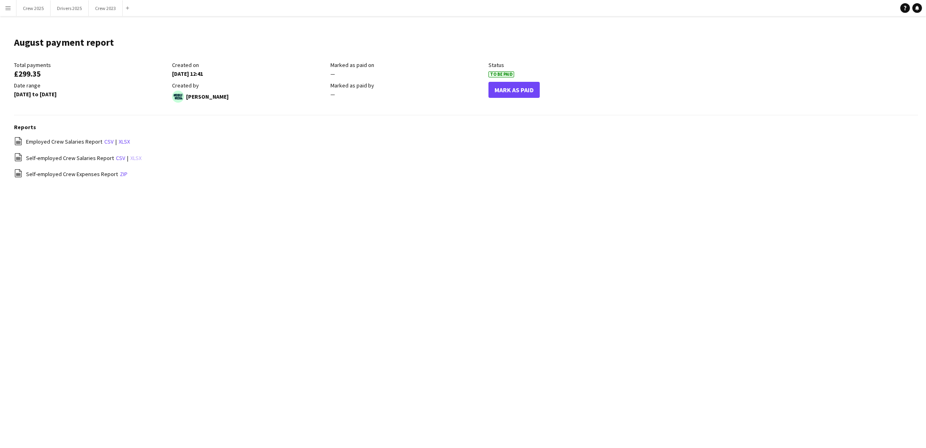
click at [130, 157] on link "xlsx" at bounding box center [135, 157] width 11 height 7
click at [43, 6] on button "Crew 2025 Close" at bounding box center [33, 8] width 34 height 16
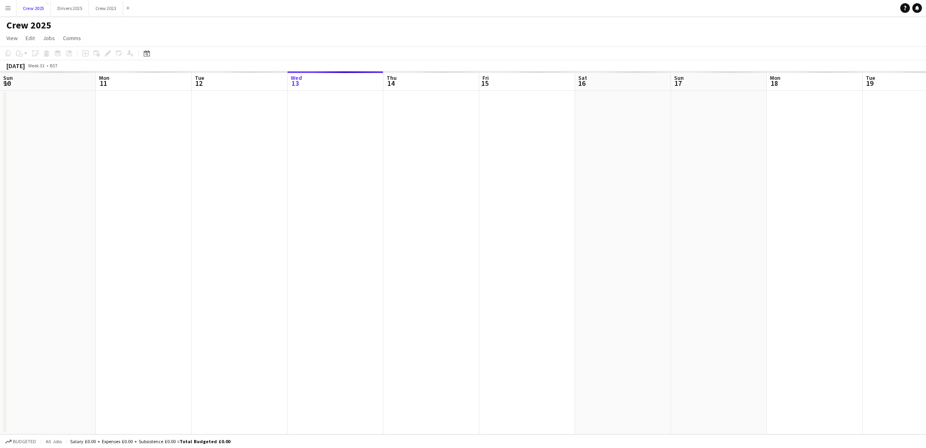
scroll to position [0, 191]
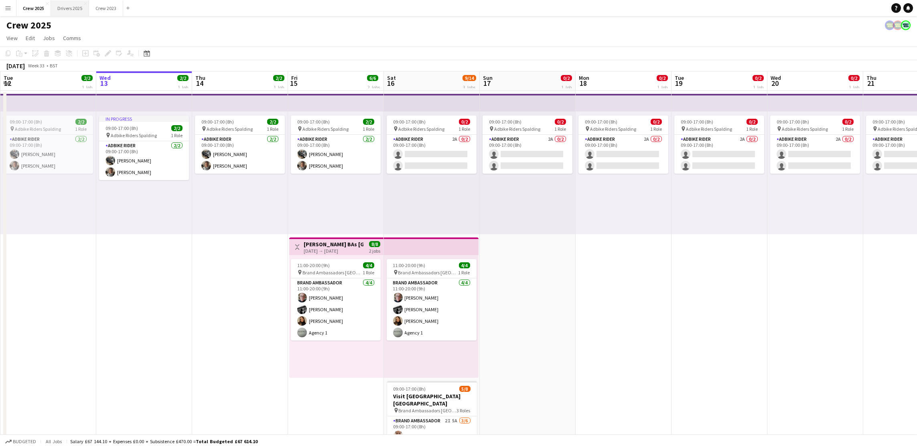
click at [69, 12] on button "Drivers 2025 Close" at bounding box center [70, 8] width 38 height 16
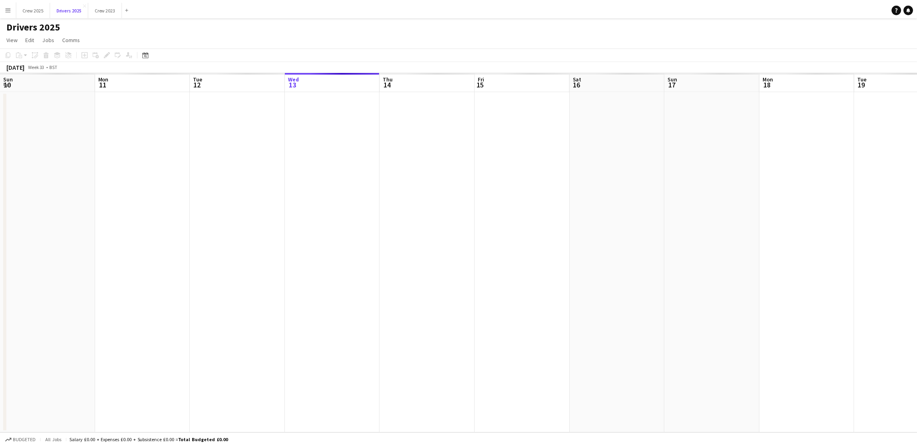
scroll to position [0, 191]
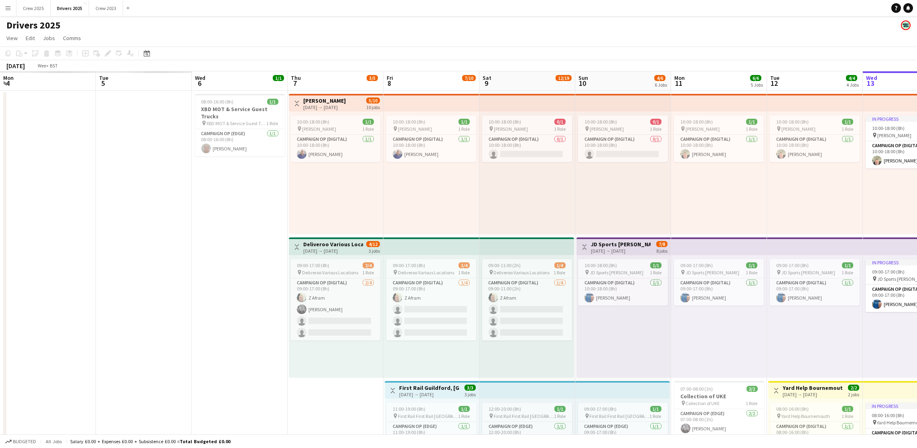
scroll to position [0, 0]
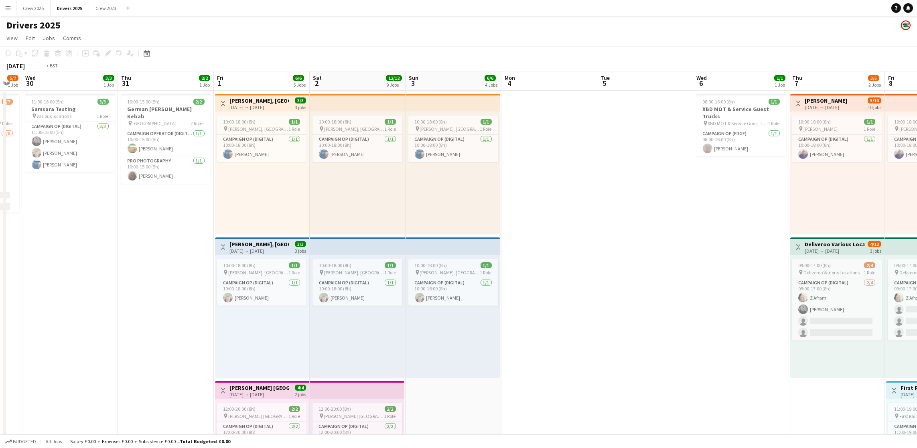
scroll to position [0, 191]
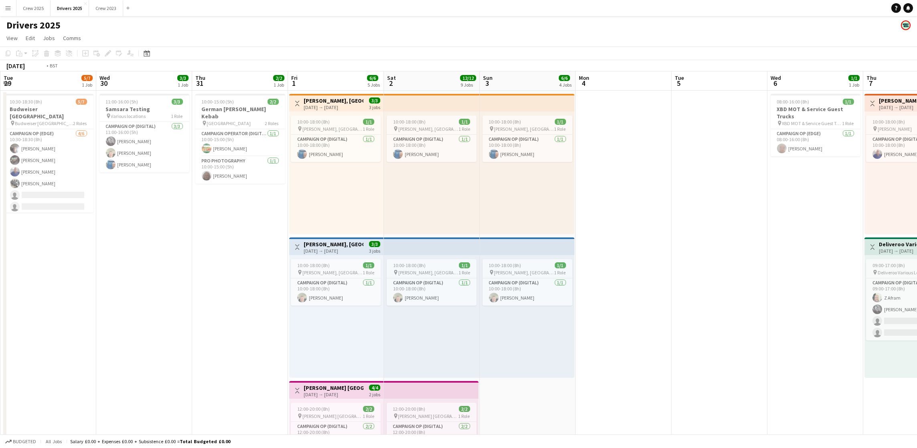
drag, startPoint x: 856, startPoint y: 240, endPoint x: 725, endPoint y: 241, distance: 130.7
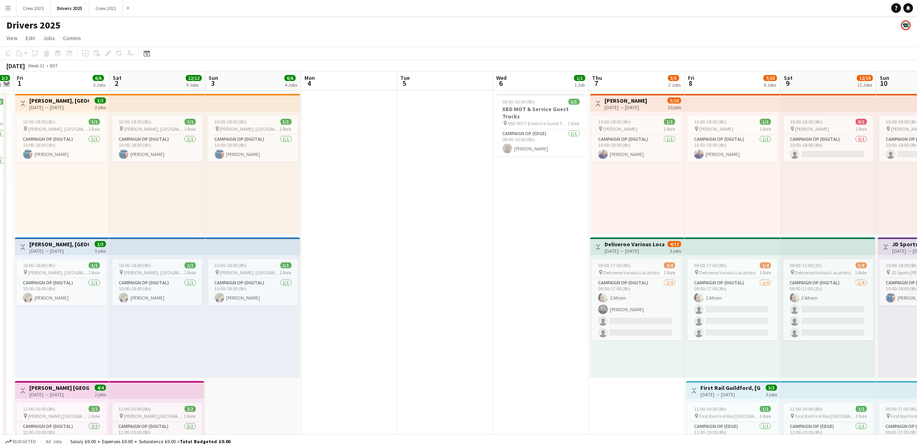
scroll to position [0, 317]
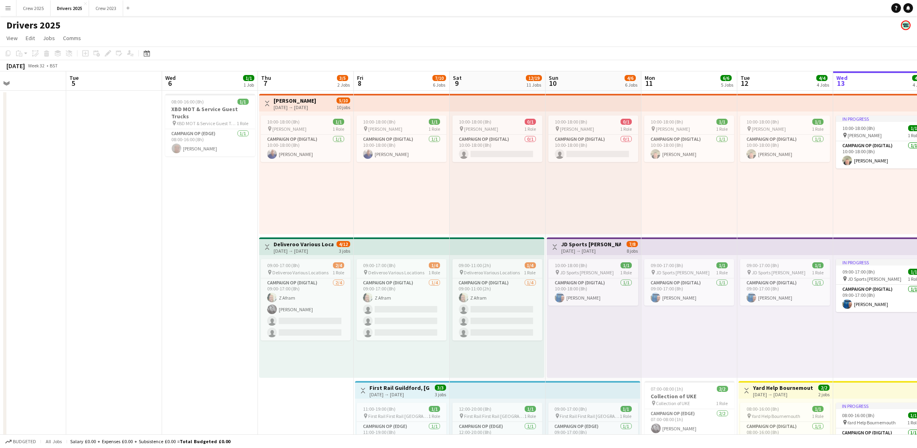
drag, startPoint x: 797, startPoint y: 189, endPoint x: 103, endPoint y: 179, distance: 693.4
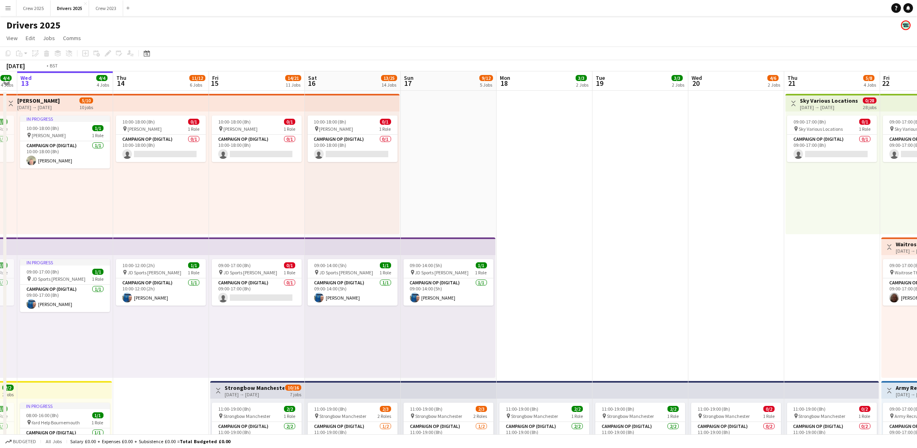
drag, startPoint x: 789, startPoint y: 198, endPoint x: 0, endPoint y: 208, distance: 789.2
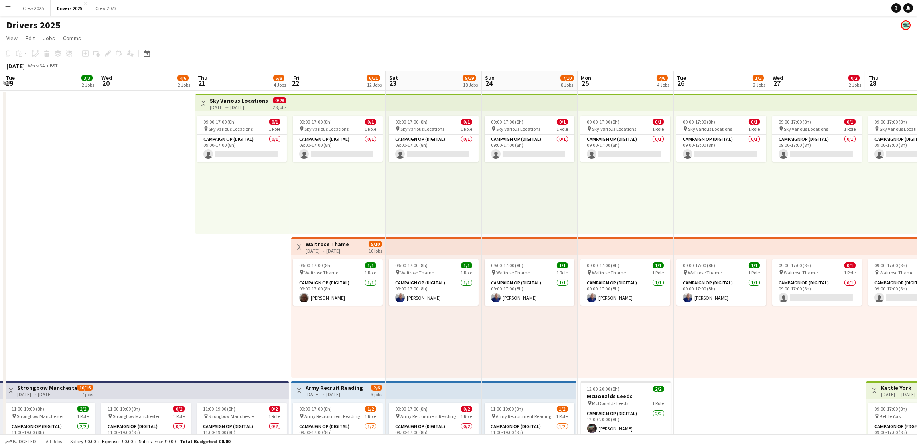
scroll to position [0, 295]
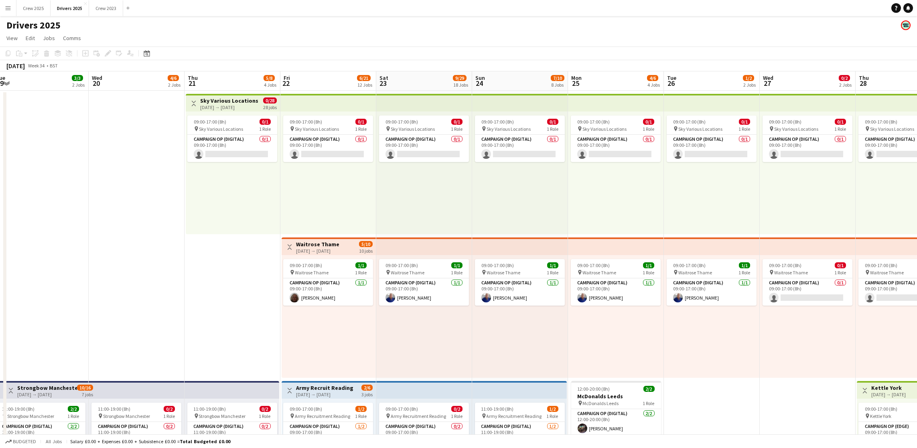
drag, startPoint x: 733, startPoint y: 254, endPoint x: 109, endPoint y: 198, distance: 626.0
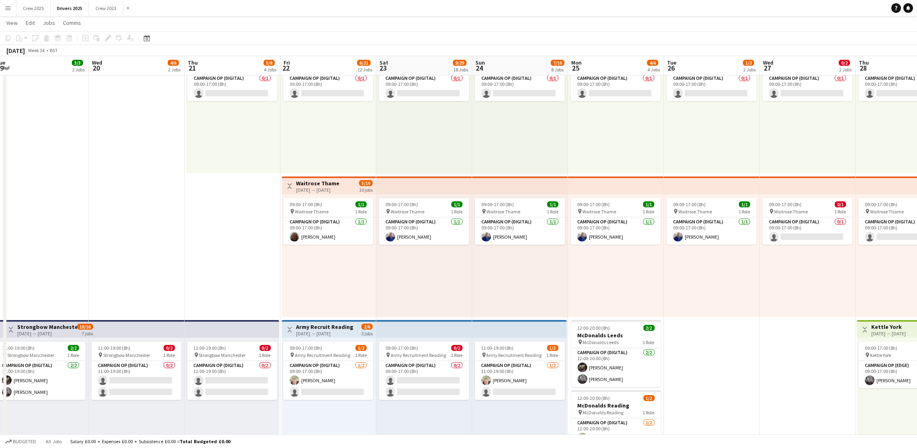
click at [206, 326] on app-top-bar at bounding box center [231, 329] width 95 height 18
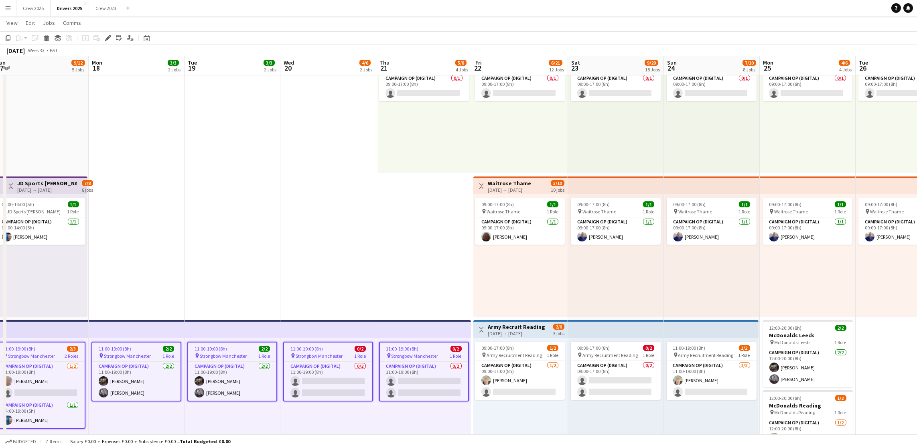
drag, startPoint x: 218, startPoint y: 275, endPoint x: 651, endPoint y: 238, distance: 435.0
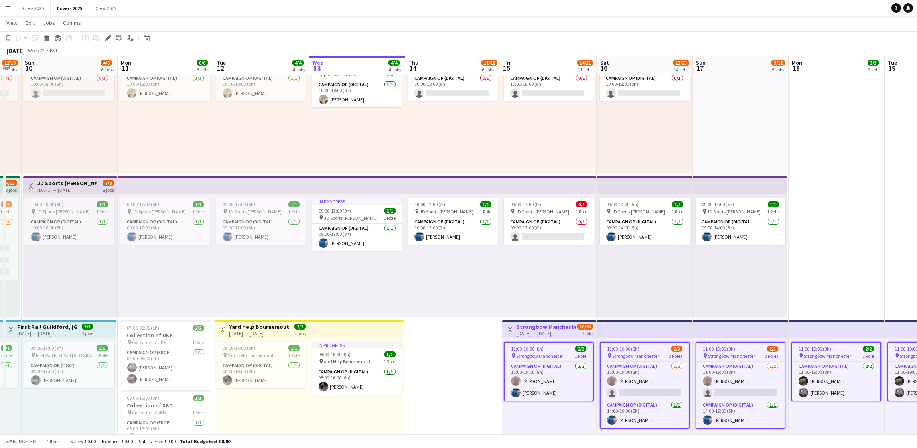
scroll to position [0, 186]
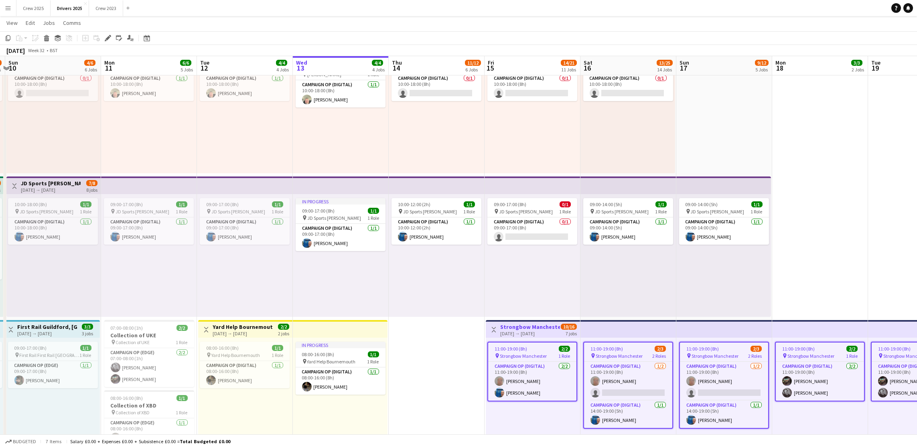
drag, startPoint x: 292, startPoint y: 280, endPoint x: 733, endPoint y: 245, distance: 442.5
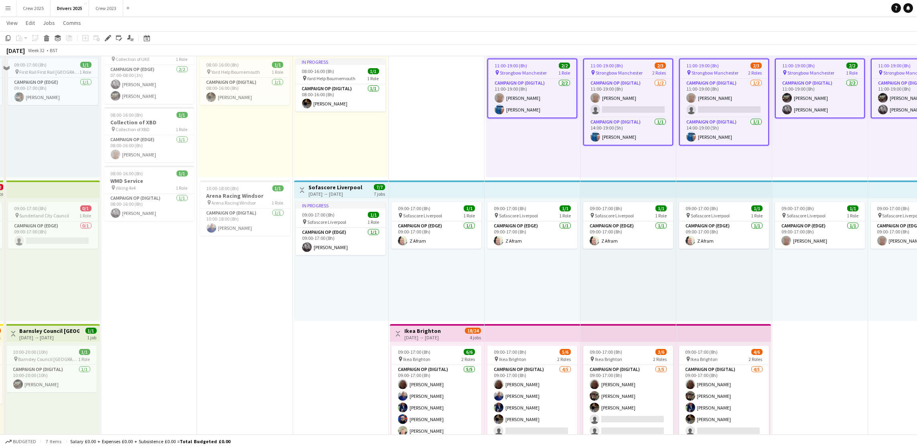
scroll to position [361, 0]
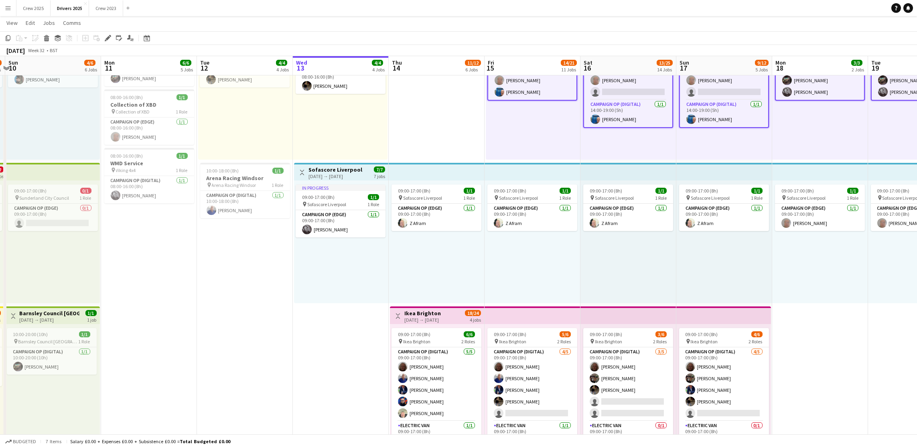
click at [344, 175] on div "[DATE] → [DATE]" at bounding box center [335, 176] width 54 height 6
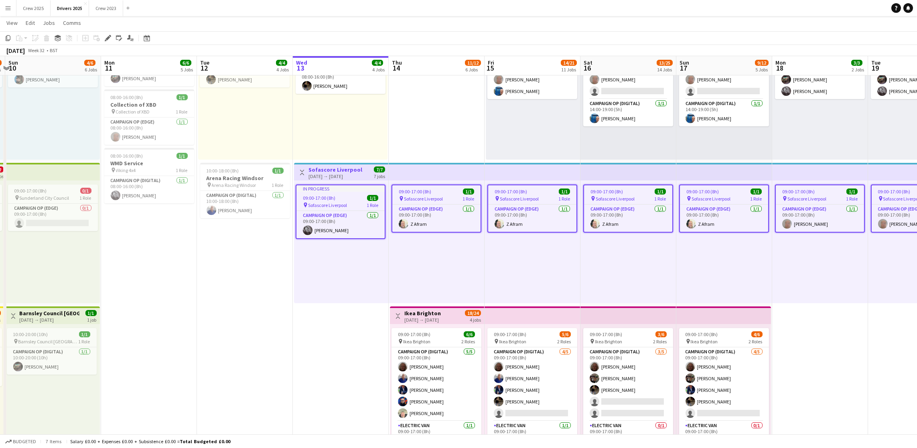
click at [109, 32] on app-toolbar "Copy Paste Paste Ctrl+V Paste with crew Ctrl+Shift+V Paste linked Job [GEOGRAPH…" at bounding box center [458, 38] width 917 height 14
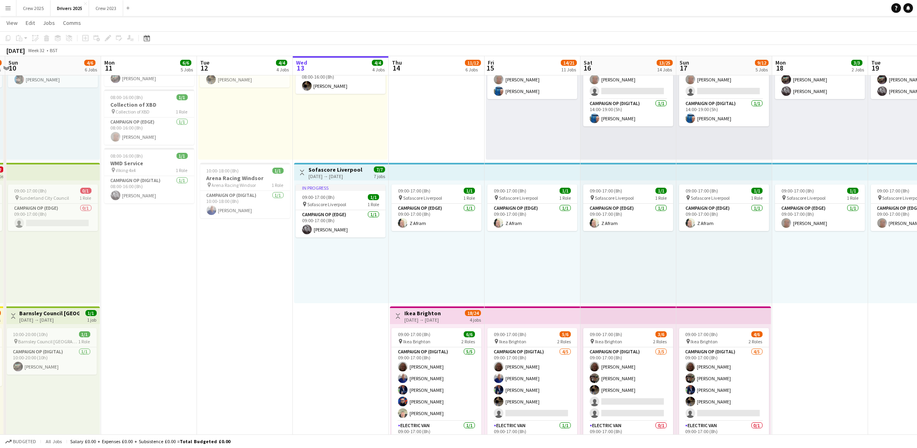
click at [324, 173] on div "[DATE] → [DATE]" at bounding box center [335, 176] width 54 height 6
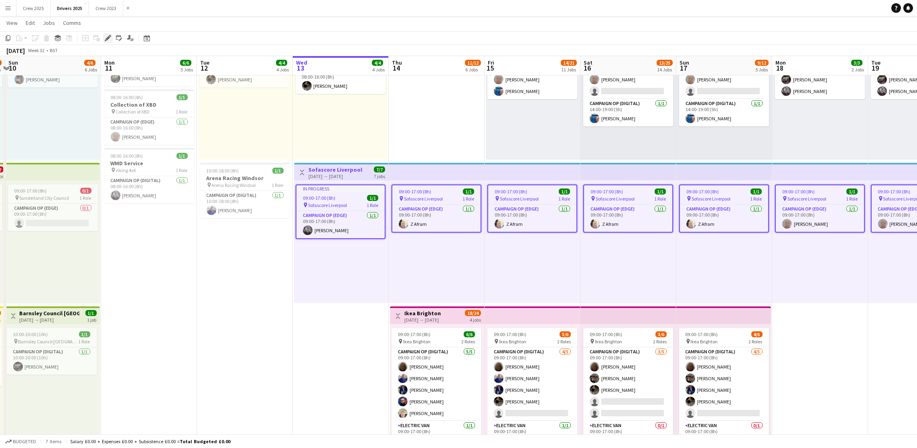
click at [103, 37] on div "Edit" at bounding box center [108, 38] width 10 height 10
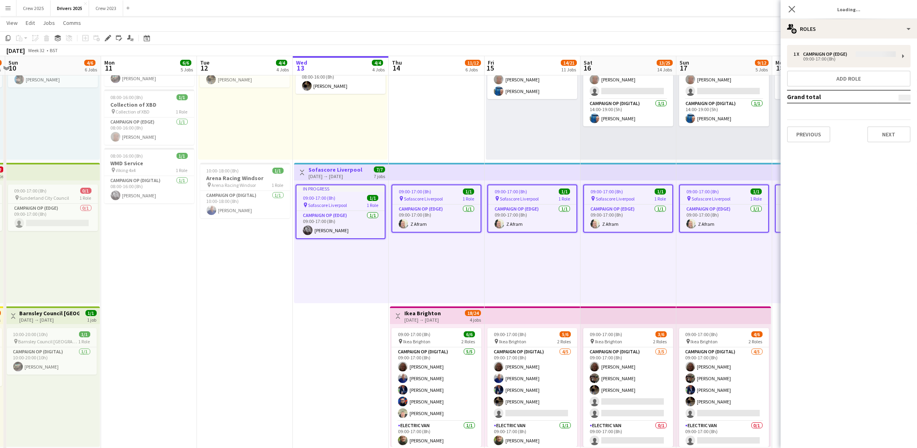
type input "**********"
click at [887, 138] on button "Next" at bounding box center [888, 134] width 43 height 16
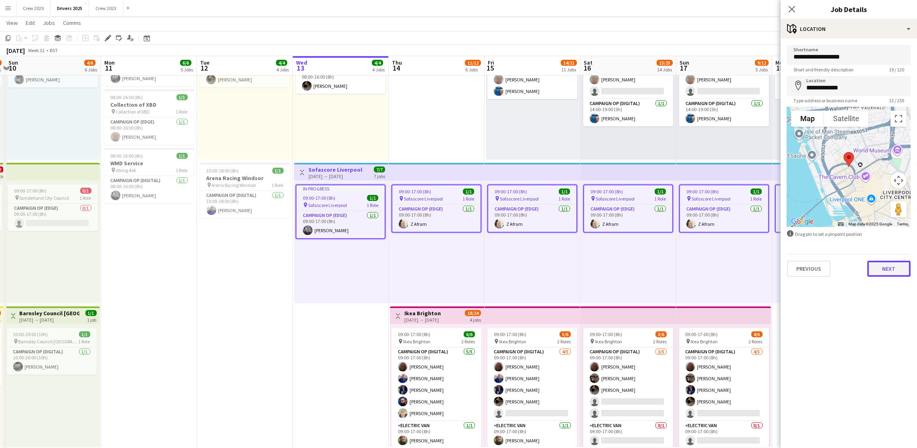
click at [885, 261] on button "Next" at bounding box center [888, 269] width 43 height 16
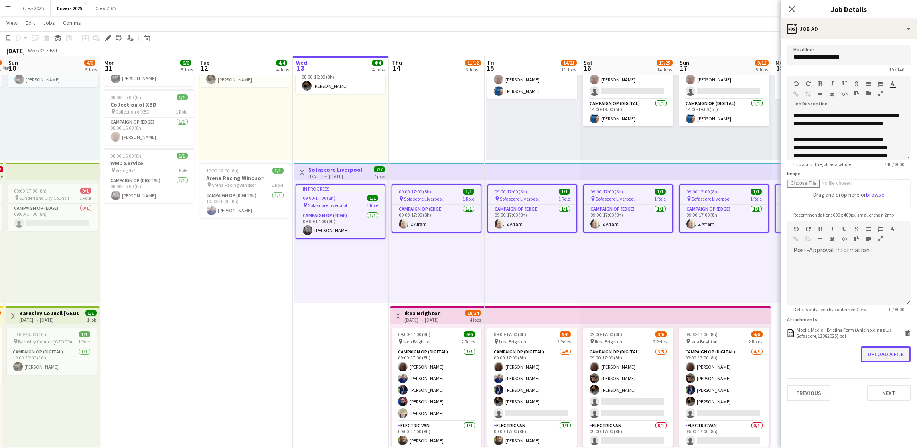
click at [875, 346] on button "Upload a file" at bounding box center [886, 354] width 50 height 16
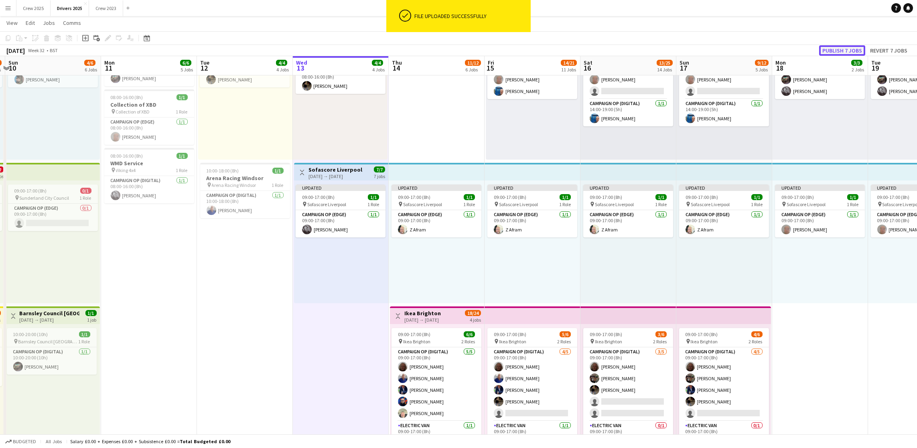
click at [834, 48] on button "Publish 7 jobs" at bounding box center [842, 50] width 46 height 10
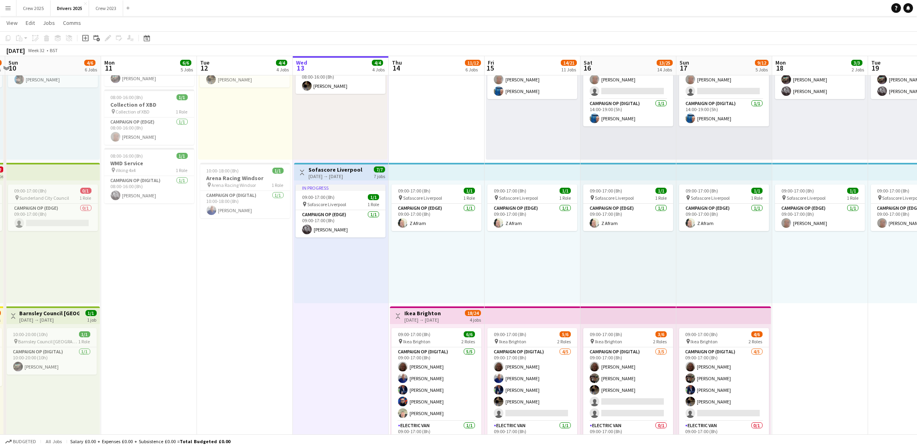
drag, startPoint x: 4, startPoint y: 4, endPoint x: 7, endPoint y: 14, distance: 9.6
click at [5, 4] on button "Menu" at bounding box center [8, 8] width 16 height 16
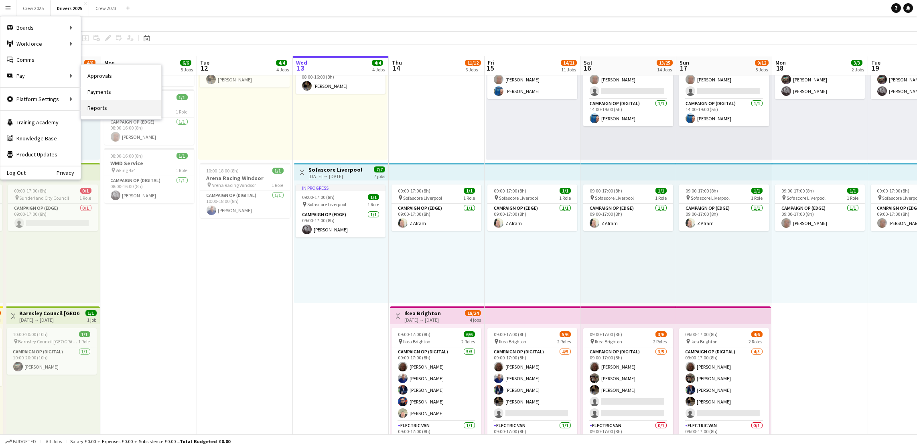
click at [115, 105] on link "Reports" at bounding box center [121, 108] width 80 height 16
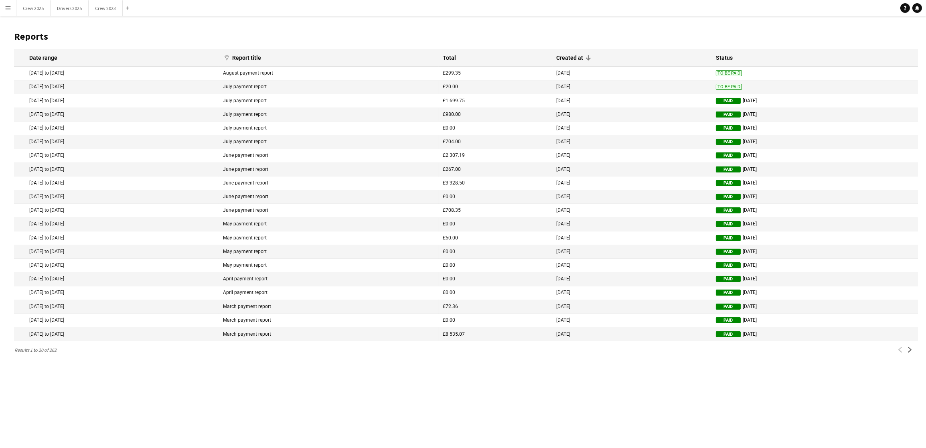
click at [6, 6] on app-icon "Menu" at bounding box center [8, 8] width 6 height 6
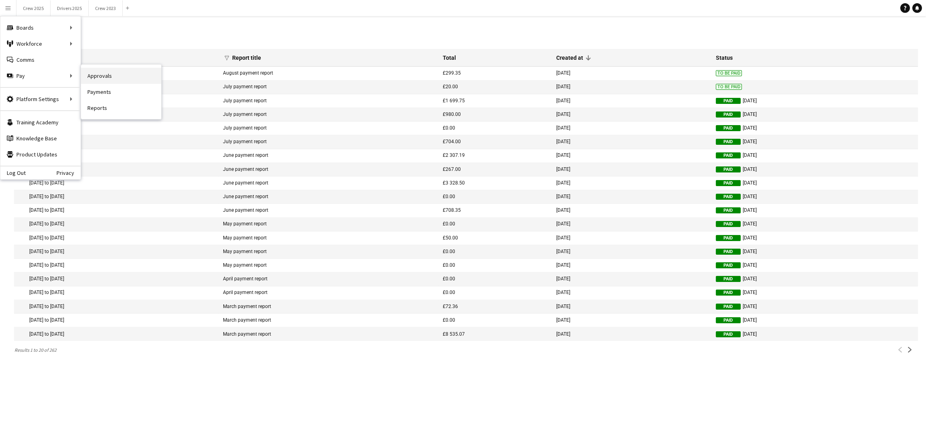
click at [114, 73] on link "Approvals" at bounding box center [121, 76] width 80 height 16
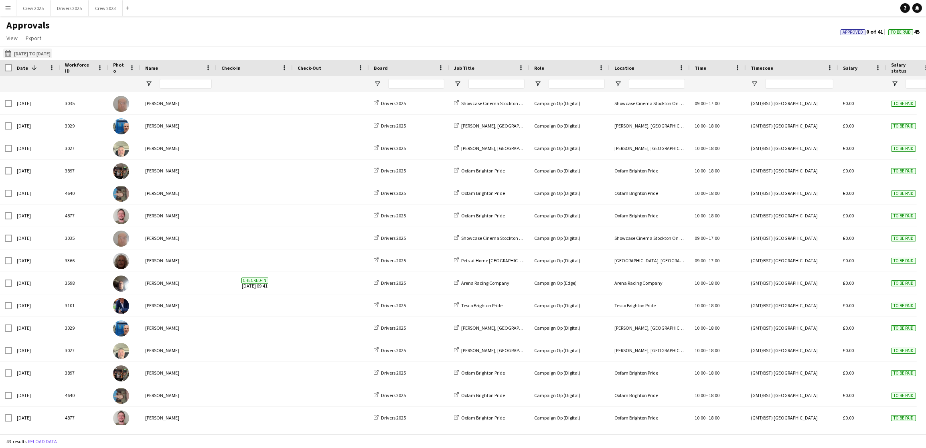
click at [52, 53] on button "[DATE] to [DATE] [DATE] to [DATE]" at bounding box center [27, 54] width 49 height 10
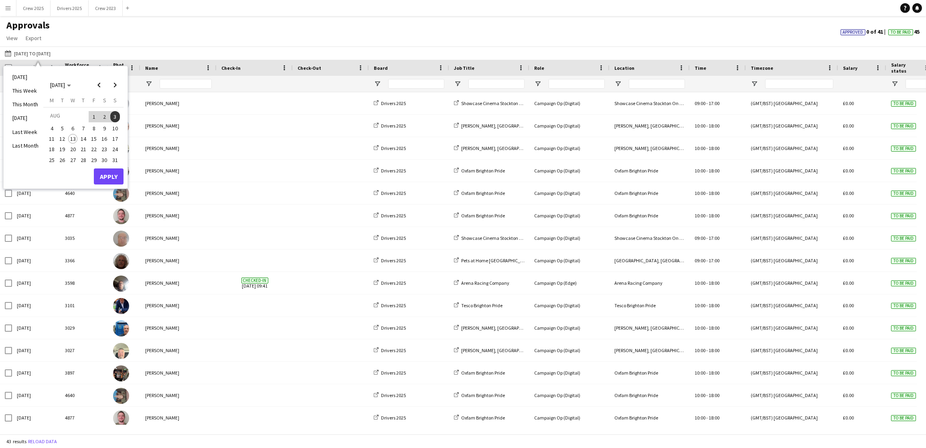
click at [53, 127] on span "4" at bounding box center [52, 129] width 10 height 10
click at [118, 128] on span "10" at bounding box center [115, 129] width 10 height 10
click at [115, 175] on button "Apply" at bounding box center [109, 176] width 30 height 16
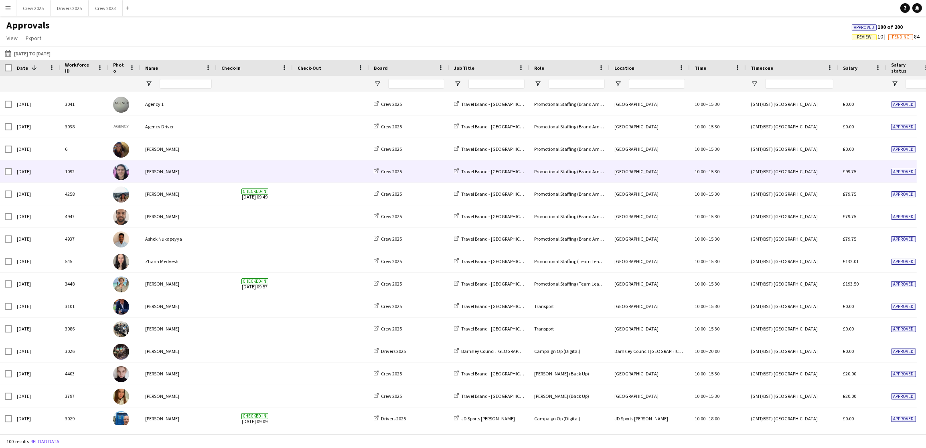
scroll to position [529, 0]
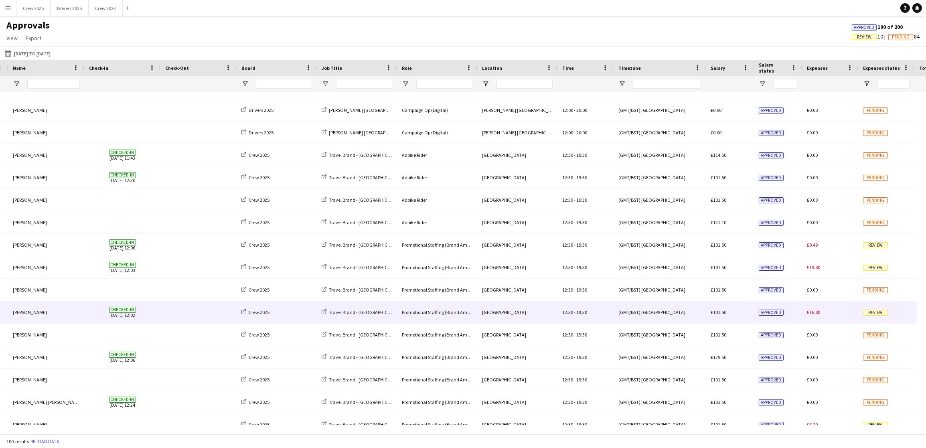
click at [816, 313] on span "£16.80" at bounding box center [813, 312] width 13 height 6
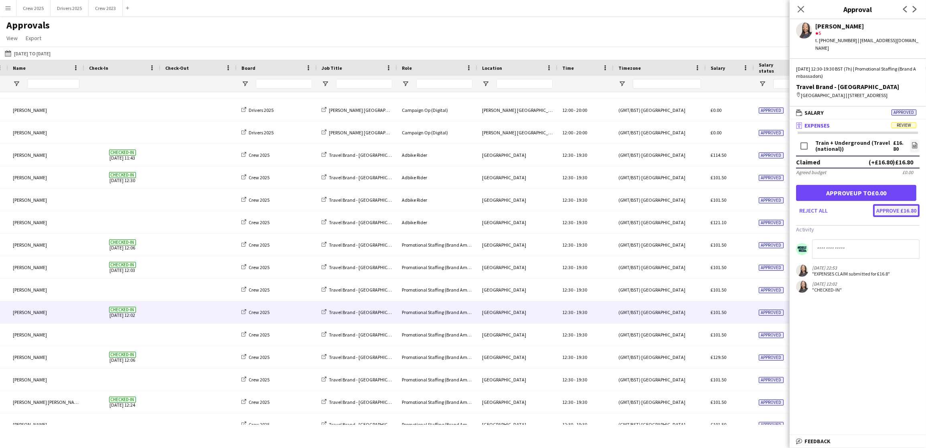
click at [901, 211] on button "Approve £16.80" at bounding box center [896, 210] width 47 height 13
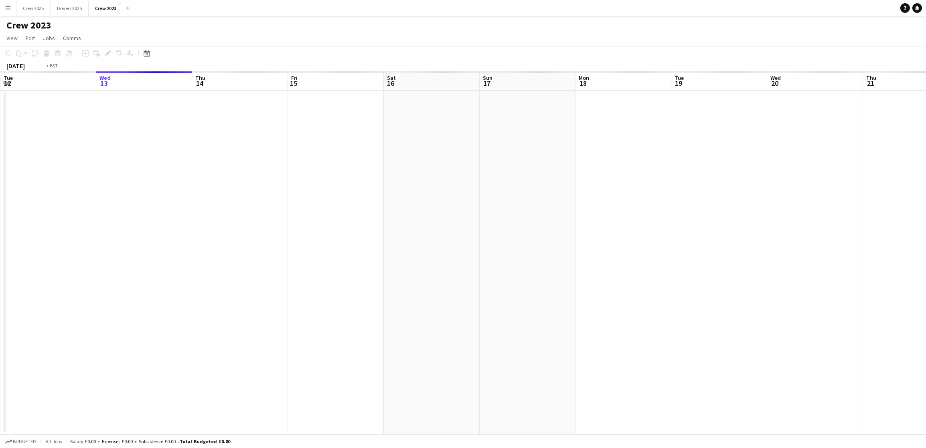
scroll to position [0, 275]
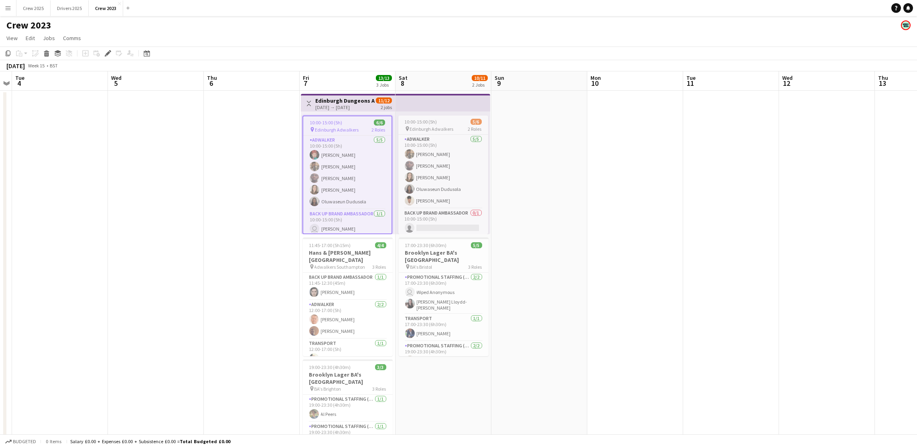
click at [255, 209] on app-date-cell at bounding box center [252, 292] width 96 height 403
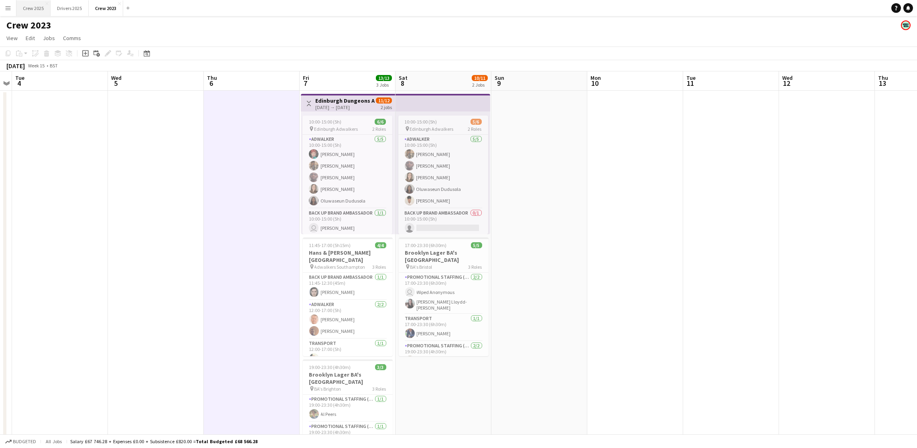
click at [30, 12] on button "Crew 2025 Close" at bounding box center [33, 8] width 34 height 16
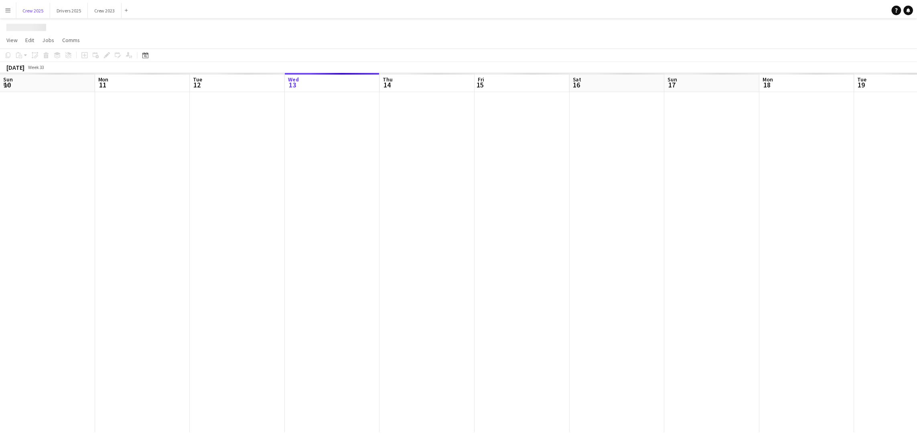
scroll to position [0, 191]
